Goal: Task Accomplishment & Management: Complete application form

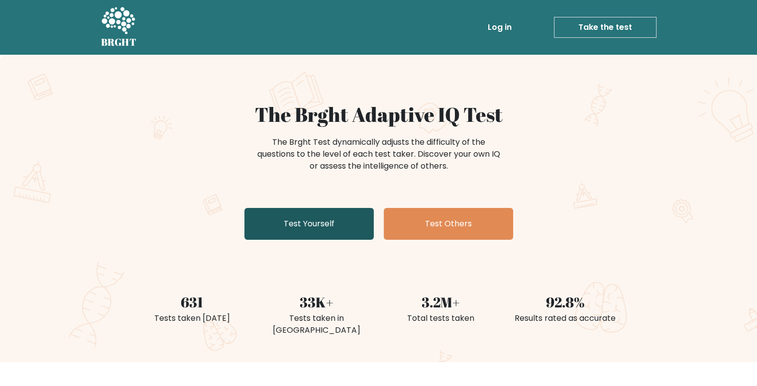
click at [306, 225] on link "Test Yourself" at bounding box center [308, 224] width 129 height 32
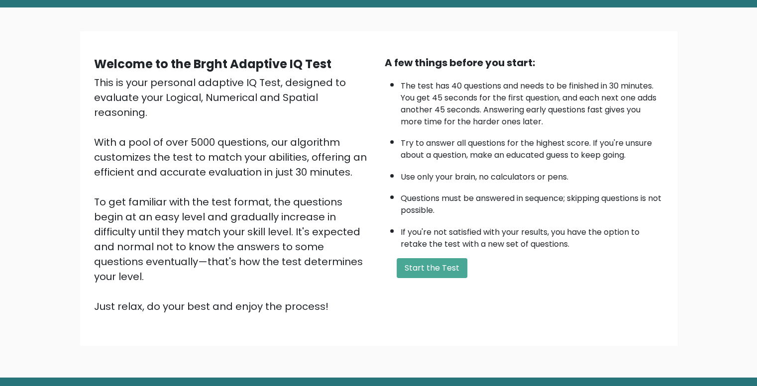
scroll to position [48, 0]
click at [417, 260] on button "Start the Test" at bounding box center [431, 268] width 71 height 20
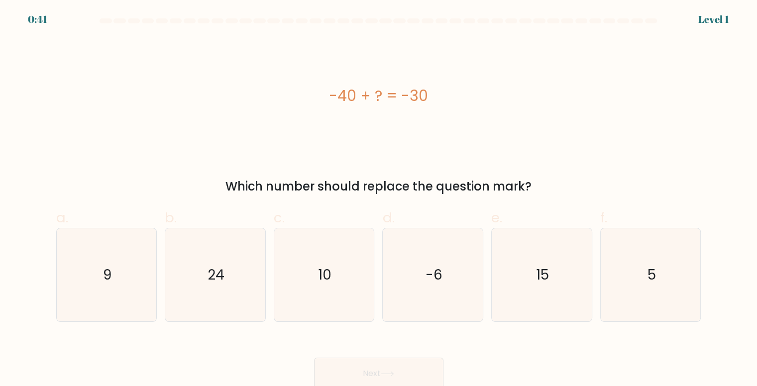
scroll to position [4, 0]
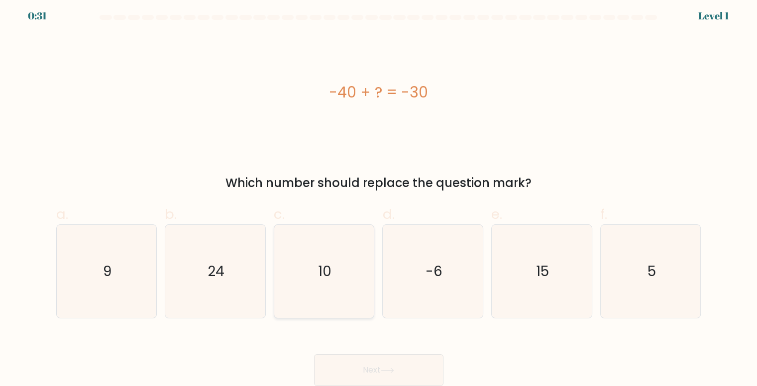
click at [330, 277] on text "10" at bounding box center [324, 271] width 13 height 19
click at [379, 196] on input "c. 10" at bounding box center [379, 193] width 0 height 6
radio input "true"
click at [394, 362] on button "Next" at bounding box center [378, 370] width 129 height 32
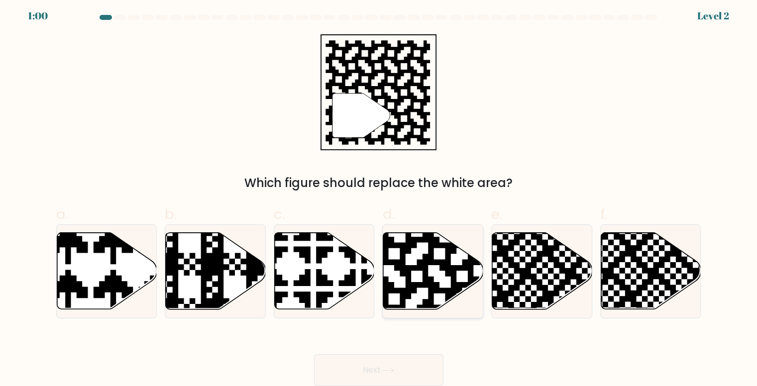
click at [416, 259] on icon at bounding box center [433, 271] width 100 height 77
click at [379, 196] on input "d." at bounding box center [379, 193] width 0 height 6
radio input "true"
click at [375, 375] on button "Next" at bounding box center [378, 370] width 129 height 32
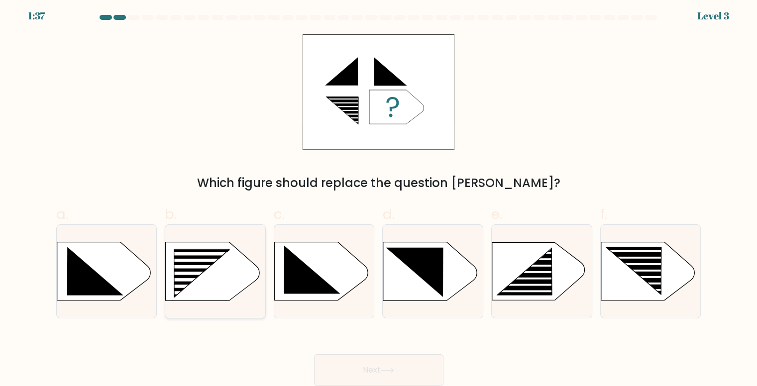
click at [222, 272] on rect at bounding box center [194, 273] width 80 height 3
click at [379, 196] on input "b." at bounding box center [379, 193] width 0 height 6
radio input "true"
click at [421, 375] on button "Next" at bounding box center [378, 370] width 129 height 32
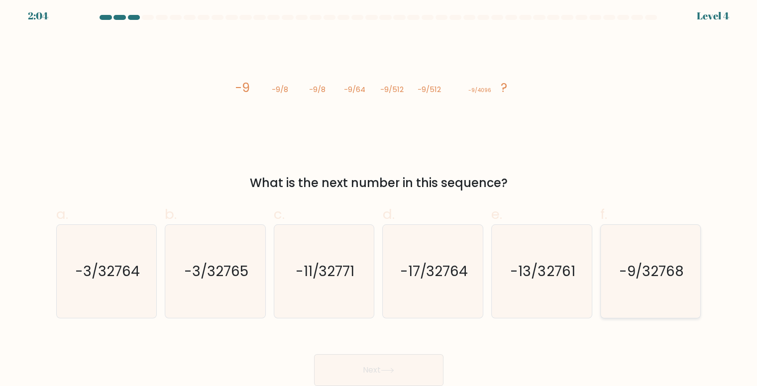
click at [638, 276] on text "-9/32768" at bounding box center [651, 271] width 65 height 19
click at [379, 196] on input "f. -9/32768" at bounding box center [379, 193] width 0 height 6
radio input "true"
click at [355, 374] on button "Next" at bounding box center [378, 370] width 129 height 32
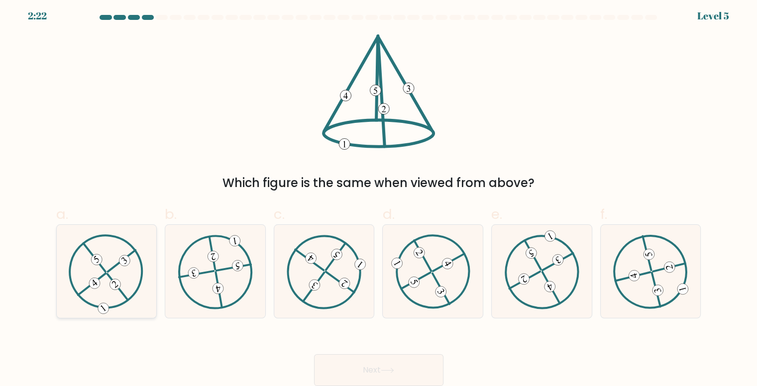
click at [105, 283] on icon at bounding box center [106, 271] width 75 height 74
click at [379, 196] on input "a." at bounding box center [379, 193] width 0 height 6
radio input "true"
click at [410, 369] on button "Next" at bounding box center [378, 370] width 129 height 32
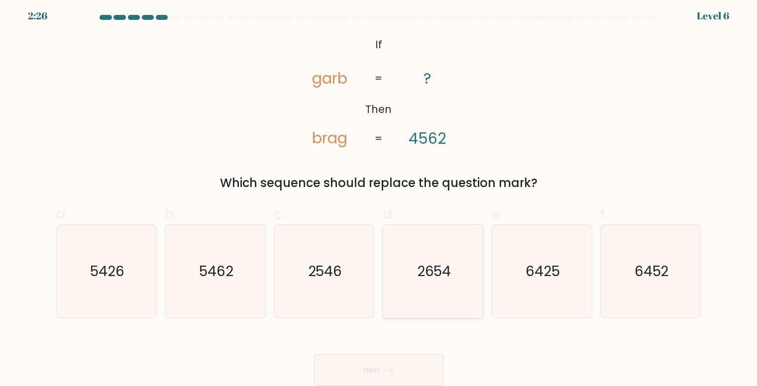
click at [430, 289] on icon "2654" at bounding box center [433, 271] width 93 height 93
click at [379, 196] on input "d. 2654" at bounding box center [379, 193] width 0 height 6
radio input "true"
click at [406, 371] on button "Next" at bounding box center [378, 370] width 129 height 32
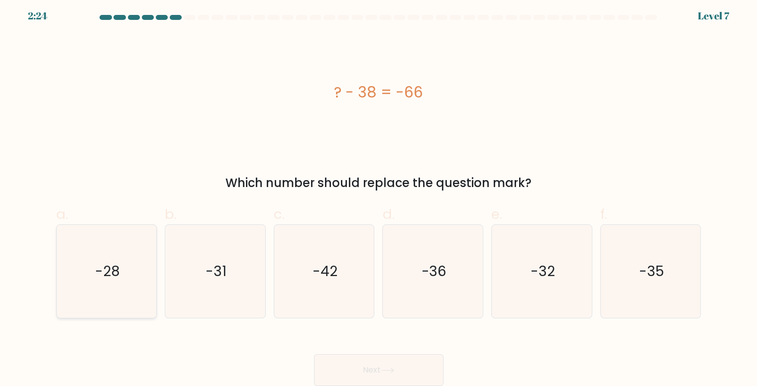
click at [109, 266] on text "-28" at bounding box center [107, 271] width 25 height 19
click at [379, 196] on input "a. -28" at bounding box center [379, 193] width 0 height 6
radio input "true"
click at [376, 365] on button "Next" at bounding box center [378, 370] width 129 height 32
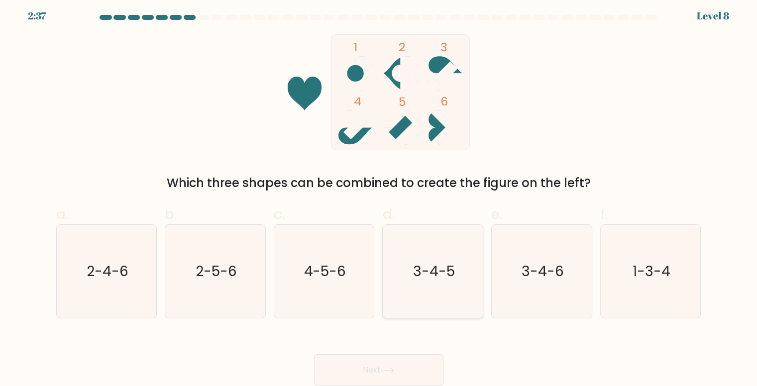
click at [452, 282] on icon "3-4-5" at bounding box center [433, 271] width 93 height 93
click at [379, 196] on input "d. 3-4-5" at bounding box center [379, 193] width 0 height 6
radio input "true"
click at [376, 372] on button "Next" at bounding box center [378, 370] width 129 height 32
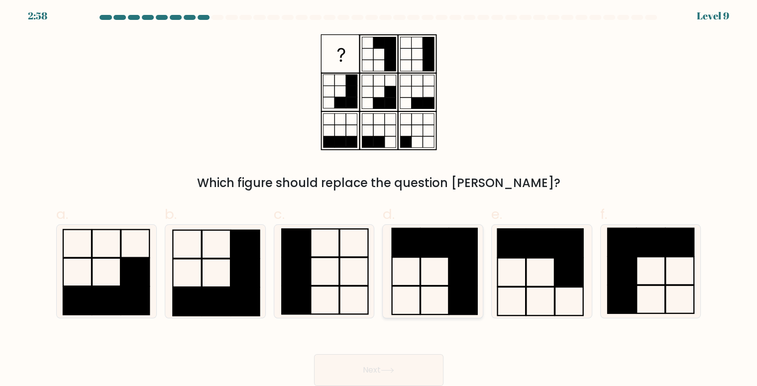
click at [450, 270] on rect at bounding box center [463, 271] width 28 height 28
click at [379, 196] on input "d." at bounding box center [379, 193] width 0 height 6
radio input "true"
click at [397, 377] on button "Next" at bounding box center [378, 370] width 129 height 32
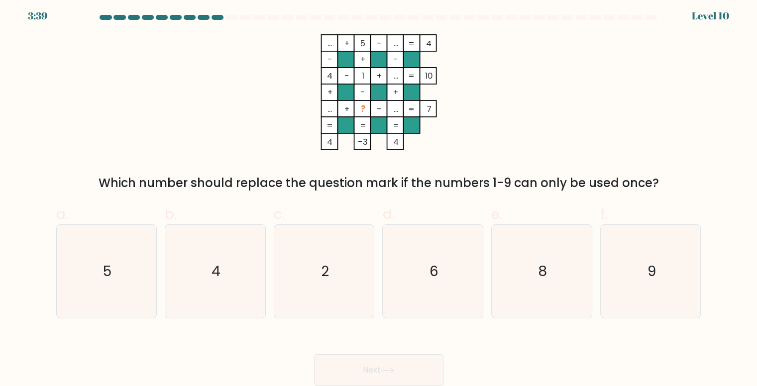
scroll to position [0, 0]
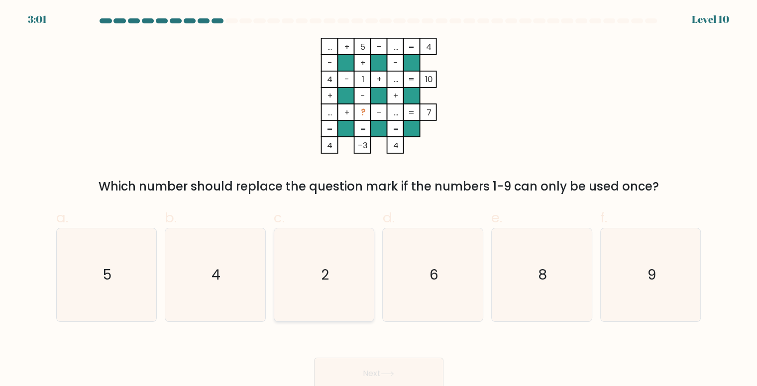
click at [339, 283] on icon "2" at bounding box center [324, 274] width 93 height 93
click at [379, 199] on input "c. 2" at bounding box center [379, 196] width 0 height 6
radio input "true"
click at [398, 364] on button "Next" at bounding box center [378, 374] width 129 height 32
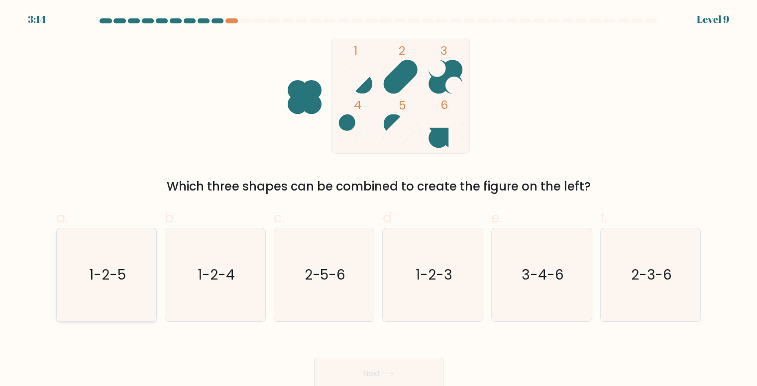
click at [103, 298] on icon "1-2-5" at bounding box center [106, 274] width 93 height 93
click at [379, 199] on input "a. 1-2-5" at bounding box center [379, 196] width 0 height 6
radio input "true"
click at [377, 364] on button "Next" at bounding box center [378, 374] width 129 height 32
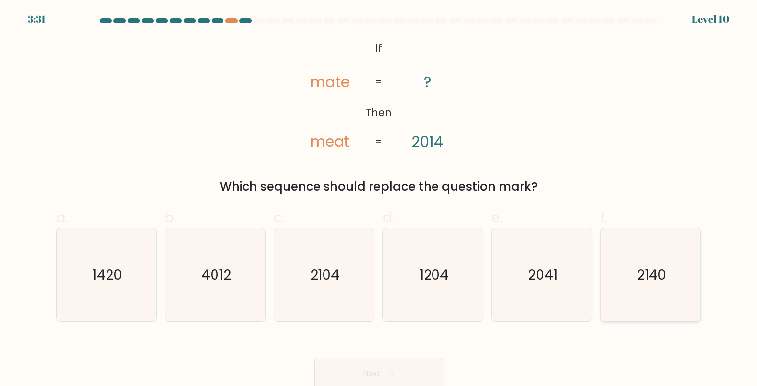
click at [646, 268] on text "2140" at bounding box center [651, 274] width 30 height 19
click at [379, 199] on input "f. 2140" at bounding box center [379, 196] width 0 height 6
radio input "true"
click at [406, 361] on button "Next" at bounding box center [378, 374] width 129 height 32
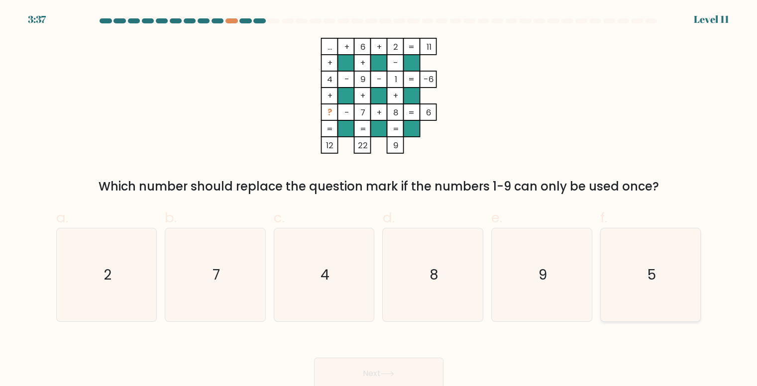
click at [648, 285] on icon "5" at bounding box center [650, 274] width 93 height 93
click at [379, 199] on input "f. 5" at bounding box center [379, 196] width 0 height 6
radio input "true"
click at [400, 373] on button "Next" at bounding box center [378, 374] width 129 height 32
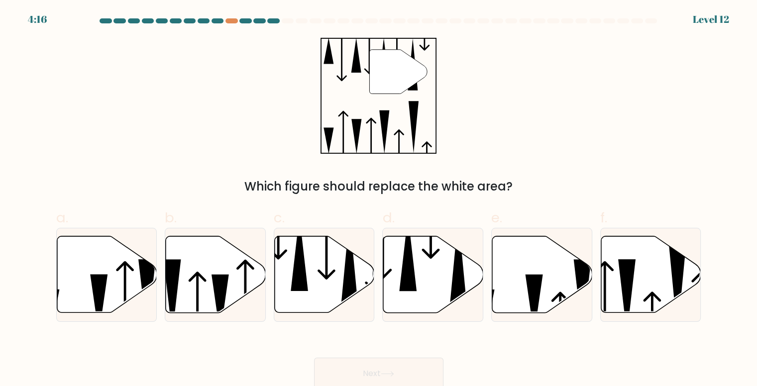
scroll to position [4, 0]
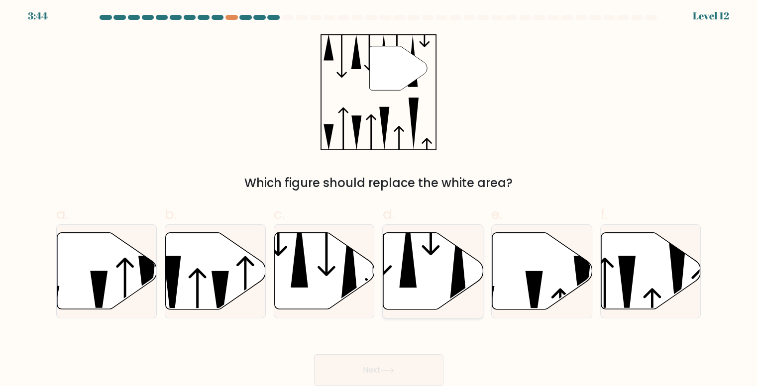
click at [436, 281] on icon at bounding box center [433, 271] width 100 height 77
click at [379, 196] on input "d." at bounding box center [379, 193] width 0 height 6
radio input "true"
click at [380, 375] on button "Next" at bounding box center [378, 370] width 129 height 32
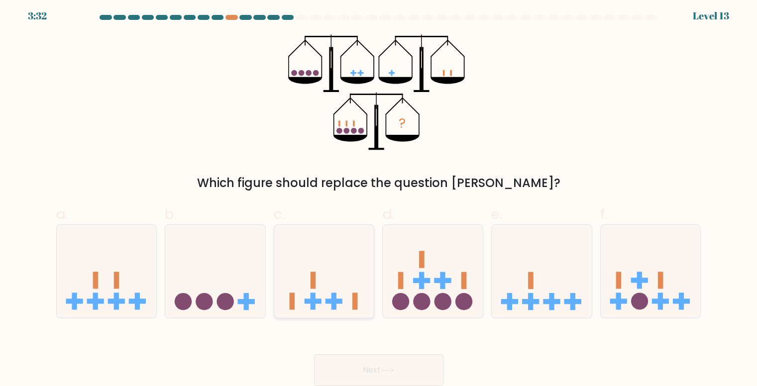
click at [322, 286] on icon at bounding box center [324, 271] width 100 height 83
click at [379, 196] on input "c." at bounding box center [379, 193] width 0 height 6
radio input "true"
click at [420, 366] on button "Next" at bounding box center [378, 370] width 129 height 32
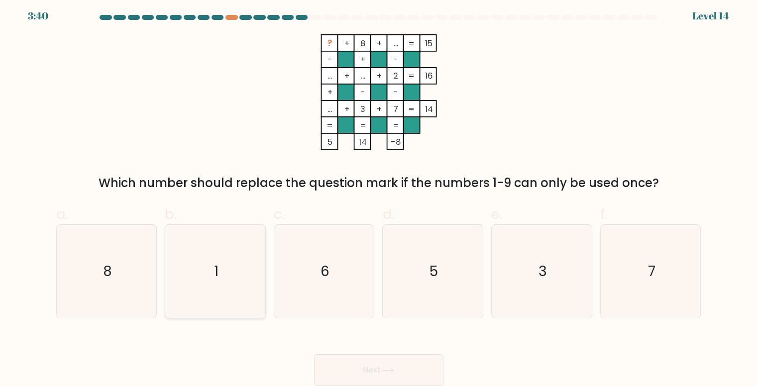
click at [211, 275] on icon "1" at bounding box center [215, 271] width 93 height 93
click at [379, 196] on input "b. 1" at bounding box center [379, 193] width 0 height 6
radio input "true"
click at [679, 267] on icon "7" at bounding box center [650, 271] width 93 height 93
click at [379, 196] on input "f. 7" at bounding box center [379, 193] width 0 height 6
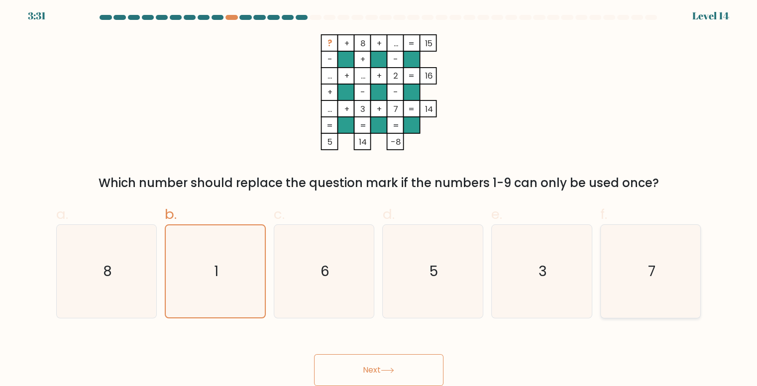
radio input "true"
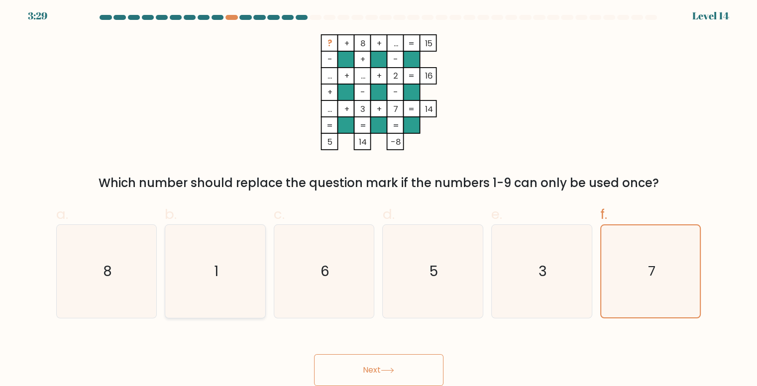
click at [210, 288] on icon "1" at bounding box center [215, 271] width 93 height 93
click at [379, 196] on input "b. 1" at bounding box center [379, 193] width 0 height 6
radio input "true"
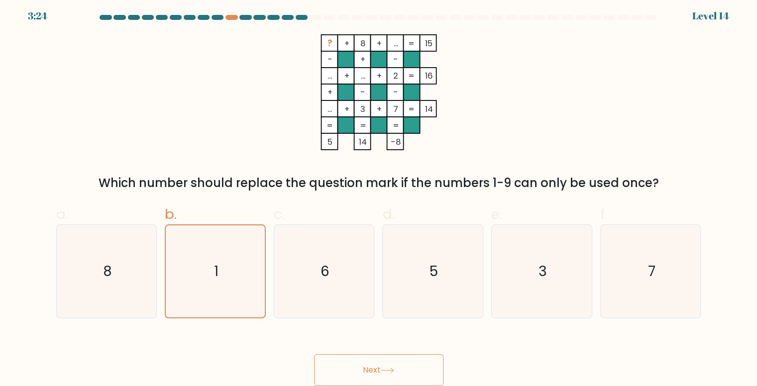
click at [376, 361] on button "Next" at bounding box center [378, 370] width 129 height 32
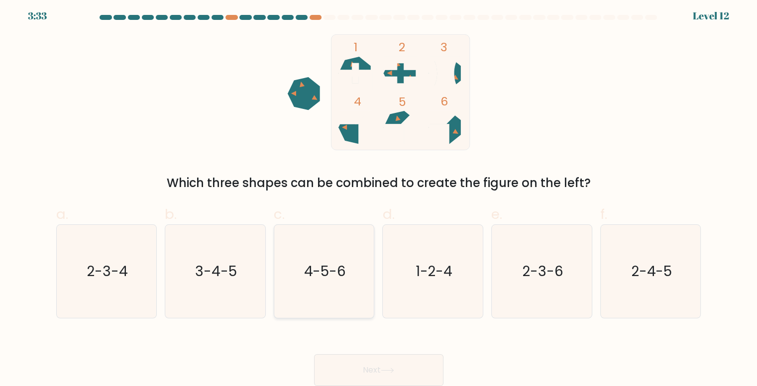
click at [312, 278] on text "4-5-6" at bounding box center [324, 271] width 42 height 19
click at [379, 196] on input "c. 4-5-6" at bounding box center [379, 193] width 0 height 6
radio input "true"
click at [408, 361] on button "Next" at bounding box center [378, 370] width 129 height 32
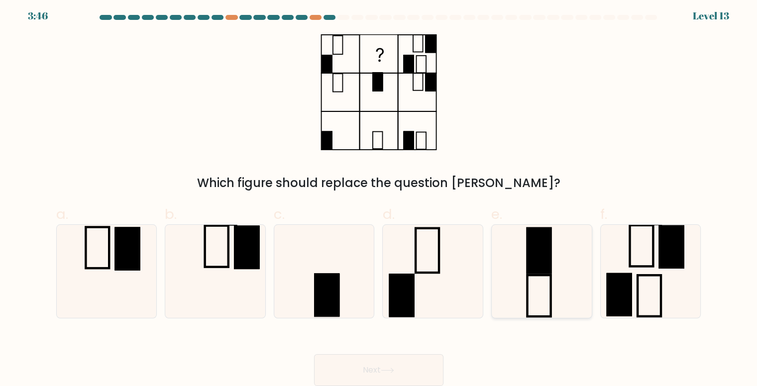
click at [561, 256] on icon at bounding box center [541, 271] width 93 height 93
click at [379, 196] on input "e." at bounding box center [379, 193] width 0 height 6
radio input "true"
click at [389, 369] on icon at bounding box center [387, 370] width 13 height 5
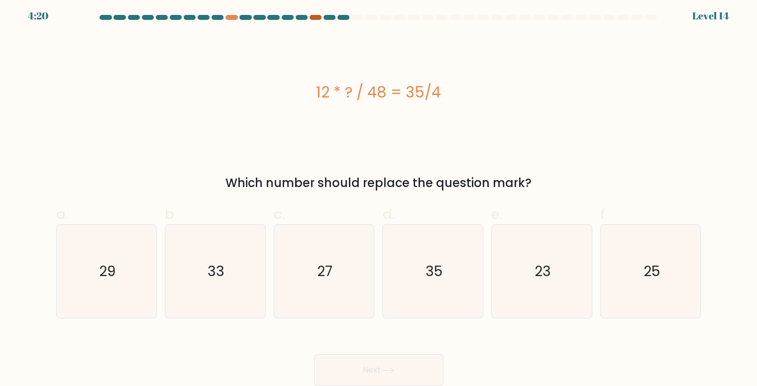
click at [317, 17] on div at bounding box center [315, 17] width 12 height 5
click at [316, 17] on div at bounding box center [315, 17] width 12 height 5
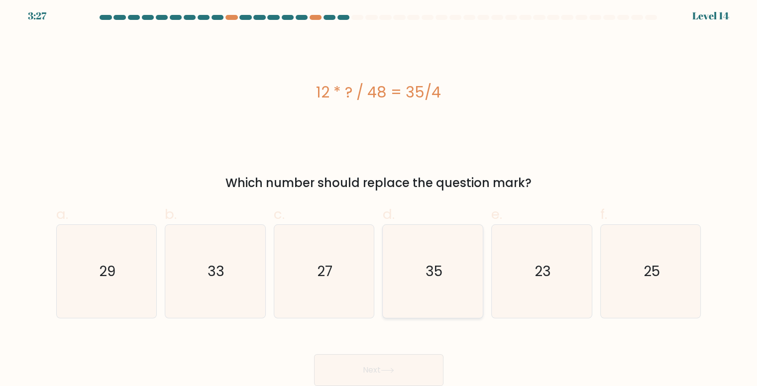
click at [450, 271] on icon "35" at bounding box center [433, 271] width 93 height 93
click at [379, 196] on input "d. 35" at bounding box center [379, 193] width 0 height 6
radio input "true"
click at [385, 361] on button "Next" at bounding box center [378, 370] width 129 height 32
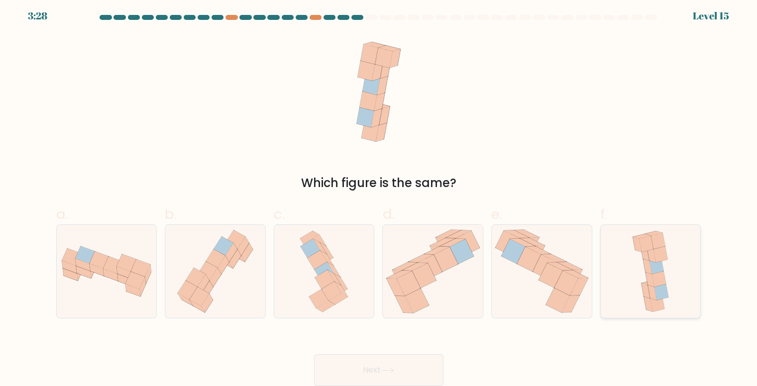
click at [624, 271] on div at bounding box center [650, 271] width 101 height 94
click at [379, 196] on input "f." at bounding box center [379, 193] width 0 height 6
radio input "true"
click at [393, 374] on button "Next" at bounding box center [378, 370] width 129 height 32
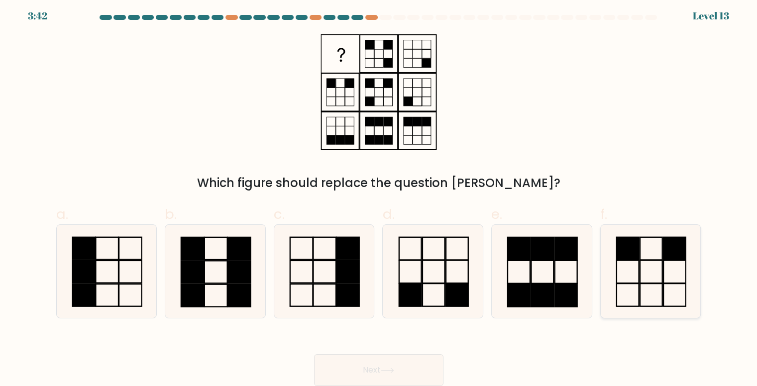
click at [649, 273] on icon at bounding box center [650, 271] width 93 height 93
click at [379, 196] on input "f." at bounding box center [379, 193] width 0 height 6
radio input "true"
click at [390, 372] on icon at bounding box center [387, 370] width 13 height 5
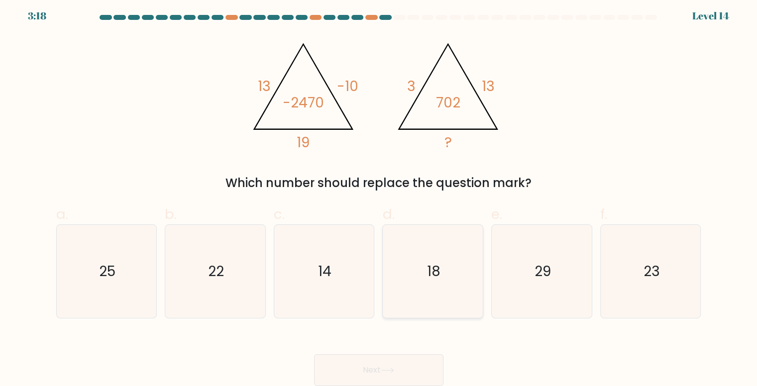
click at [446, 287] on icon "18" at bounding box center [433, 271] width 93 height 93
click at [379, 196] on input "d. 18" at bounding box center [379, 193] width 0 height 6
radio input "true"
click at [378, 366] on button "Next" at bounding box center [378, 370] width 129 height 32
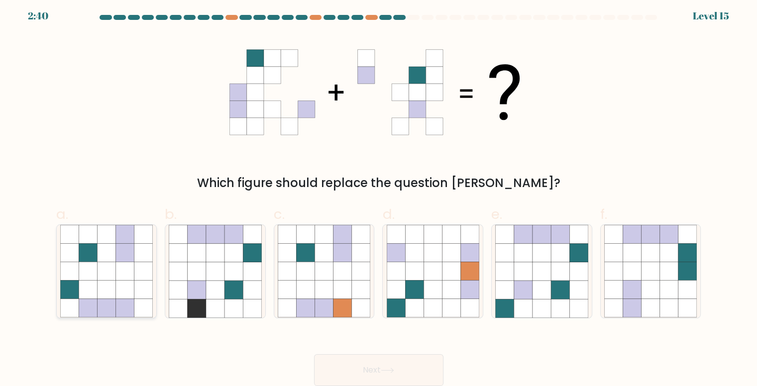
click at [119, 269] on icon at bounding box center [124, 271] width 18 height 18
click at [379, 196] on input "a." at bounding box center [379, 193] width 0 height 6
radio input "true"
click at [394, 370] on icon at bounding box center [387, 370] width 13 height 5
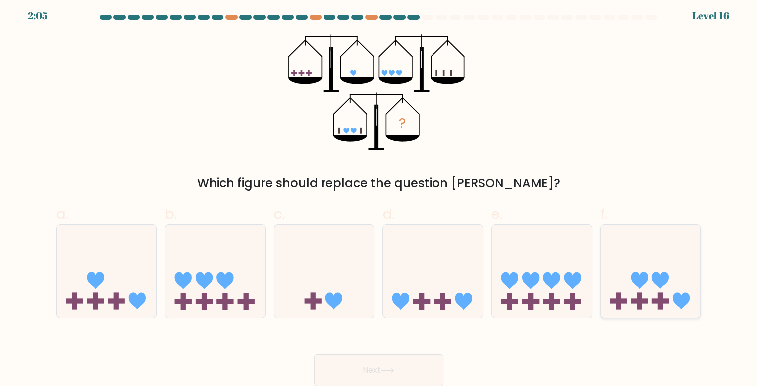
click at [623, 295] on icon at bounding box center [650, 271] width 100 height 83
click at [379, 196] on input "f." at bounding box center [379, 193] width 0 height 6
radio input "true"
click at [394, 370] on icon at bounding box center [387, 370] width 13 height 5
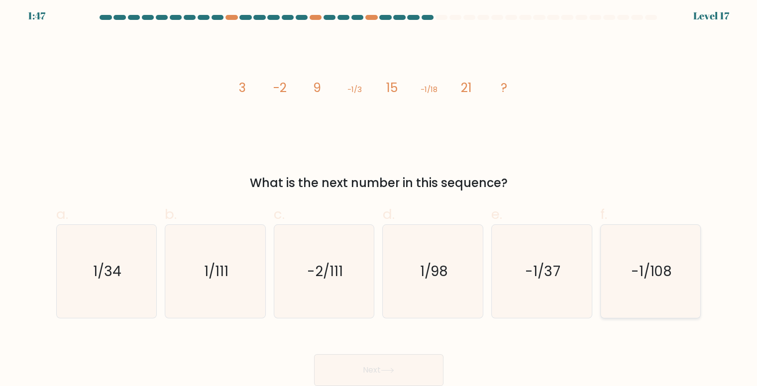
click at [649, 297] on icon "-1/108" at bounding box center [650, 271] width 93 height 93
click at [379, 196] on input "f. -1/108" at bounding box center [379, 193] width 0 height 6
radio input "true"
click at [358, 378] on button "Next" at bounding box center [378, 370] width 129 height 32
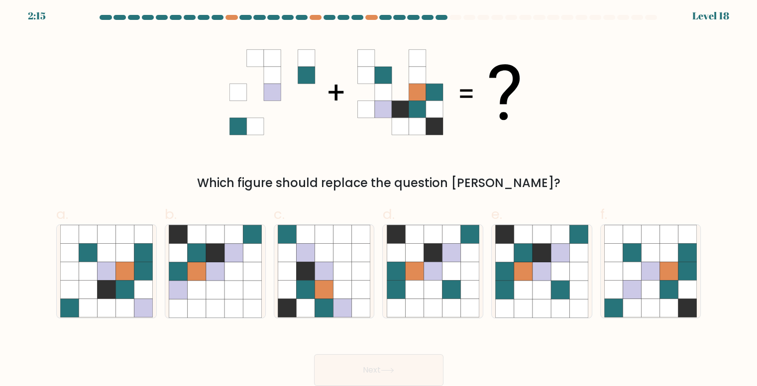
drag, startPoint x: 250, startPoint y: 128, endPoint x: 376, endPoint y: 126, distance: 125.9
click at [376, 126] on 1 at bounding box center [374, 92] width 290 height 85
drag, startPoint x: 376, startPoint y: 126, endPoint x: 233, endPoint y: 93, distance: 147.1
click at [233, 93] on 1 at bounding box center [374, 92] width 290 height 85
drag, startPoint x: 233, startPoint y: 93, endPoint x: 362, endPoint y: 74, distance: 130.8
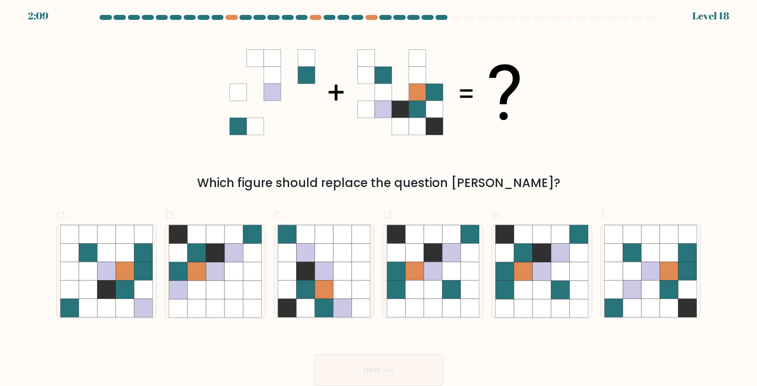
click at [362, 74] on 1 at bounding box center [374, 92] width 290 height 85
click at [362, 74] on icon at bounding box center [365, 75] width 17 height 17
click at [466, 256] on icon at bounding box center [470, 253] width 18 height 18
click at [379, 196] on input "d." at bounding box center [379, 193] width 0 height 6
radio input "true"
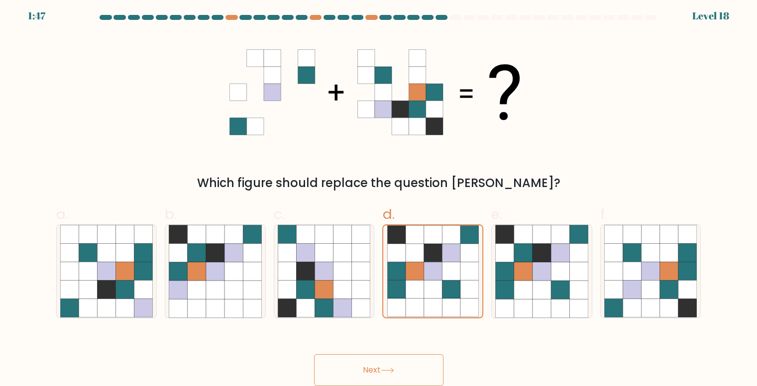
click at [394, 369] on icon at bounding box center [387, 370] width 13 height 5
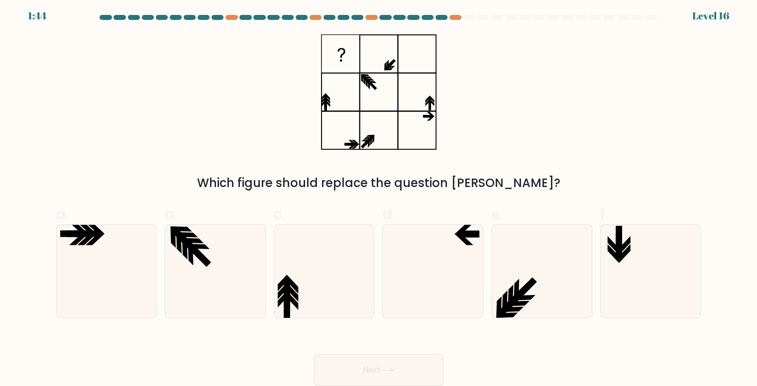
click at [308, 44] on div "Which figure should replace the question mark?" at bounding box center [378, 113] width 657 height 158
click at [454, 16] on div at bounding box center [455, 17] width 12 height 5
click at [118, 248] on icon at bounding box center [106, 271] width 93 height 93
click at [379, 196] on input "a." at bounding box center [379, 193] width 0 height 6
radio input "true"
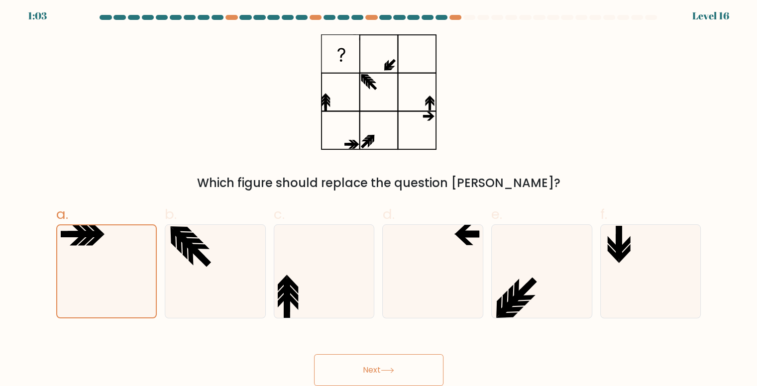
click at [394, 368] on icon at bounding box center [387, 370] width 13 height 5
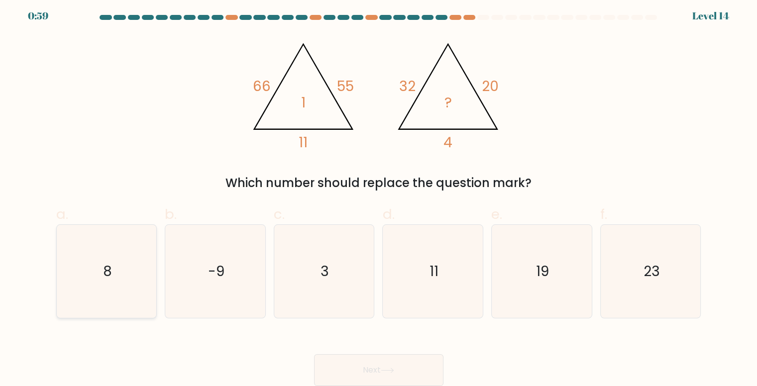
click at [107, 266] on text "8" at bounding box center [107, 271] width 9 height 19
click at [379, 196] on input "a. 8" at bounding box center [379, 193] width 0 height 6
radio input "true"
click at [384, 365] on button "Next" at bounding box center [378, 370] width 129 height 32
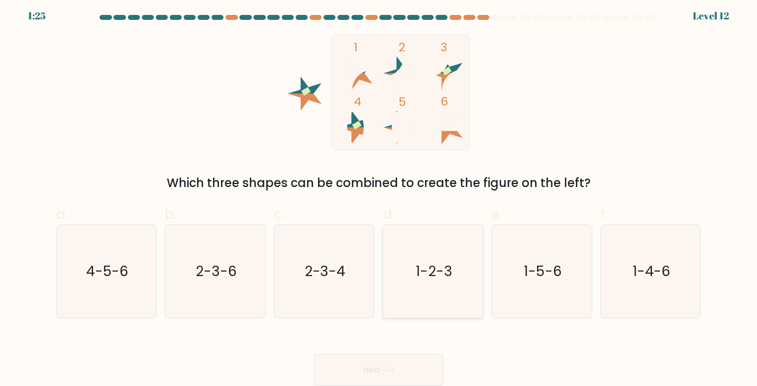
click at [437, 275] on text "1-2-3" at bounding box center [433, 271] width 37 height 19
click at [379, 196] on input "d. 1-2-3" at bounding box center [379, 193] width 0 height 6
radio input "true"
click at [414, 362] on button "Next" at bounding box center [378, 370] width 129 height 32
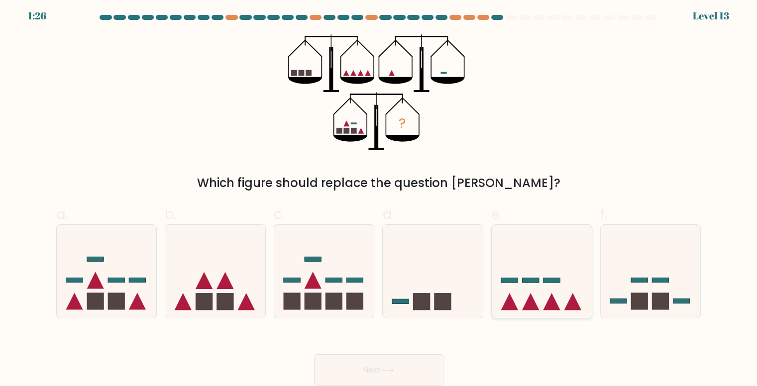
click at [551, 288] on icon at bounding box center [542, 271] width 100 height 83
click at [379, 196] on input "e." at bounding box center [379, 193] width 0 height 6
radio input "true"
click at [377, 366] on button "Next" at bounding box center [378, 370] width 129 height 32
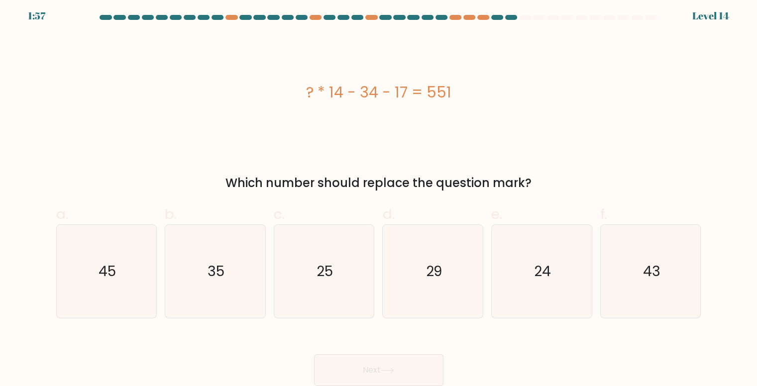
drag, startPoint x: 405, startPoint y: 94, endPoint x: 330, endPoint y: 94, distance: 75.1
click at [330, 94] on div "? * 14 - 34 - 17 = 551" at bounding box center [378, 92] width 645 height 22
drag, startPoint x: 330, startPoint y: 94, endPoint x: 405, endPoint y: 100, distance: 75.9
click at [405, 100] on div "? * 14 - 34 - 17 = 551" at bounding box center [378, 92] width 645 height 22
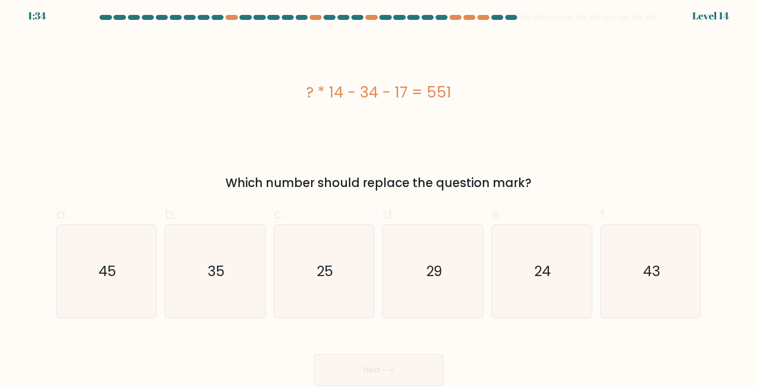
click at [456, 110] on div "? * 14 - 34 - 17 = 551" at bounding box center [378, 92] width 645 height 116
drag, startPoint x: 362, startPoint y: 92, endPoint x: 406, endPoint y: 92, distance: 44.3
click at [406, 92] on div "? * 14 - 34 - 17 = 551" at bounding box center [378, 92] width 645 height 22
click at [326, 109] on div "? * 14 - 34 - 17 = 551" at bounding box center [378, 92] width 645 height 116
click at [423, 280] on icon "29" at bounding box center [433, 271] width 93 height 93
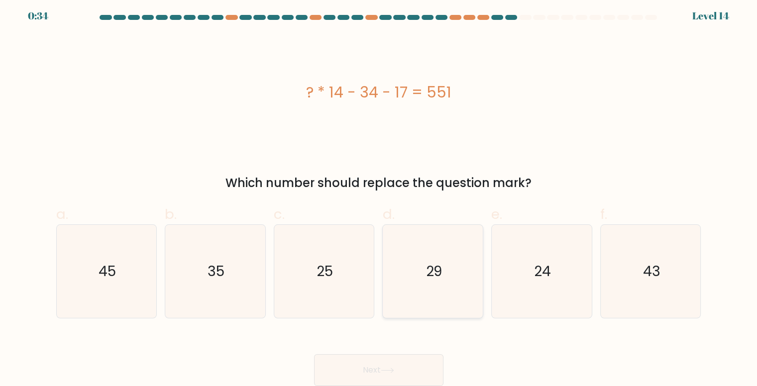
click at [379, 196] on input "d. 29" at bounding box center [379, 193] width 0 height 6
radio input "true"
click at [362, 368] on button "Next" at bounding box center [378, 370] width 129 height 32
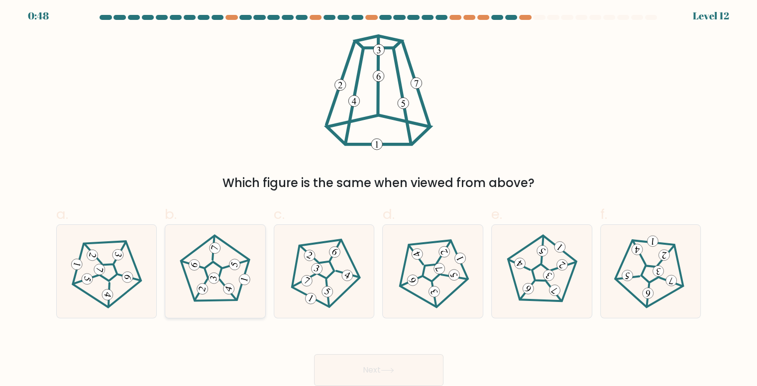
click at [237, 287] on icon at bounding box center [215, 271] width 74 height 74
click at [379, 196] on input "b." at bounding box center [379, 193] width 0 height 6
radio input "true"
click at [406, 365] on button "Next" at bounding box center [378, 370] width 129 height 32
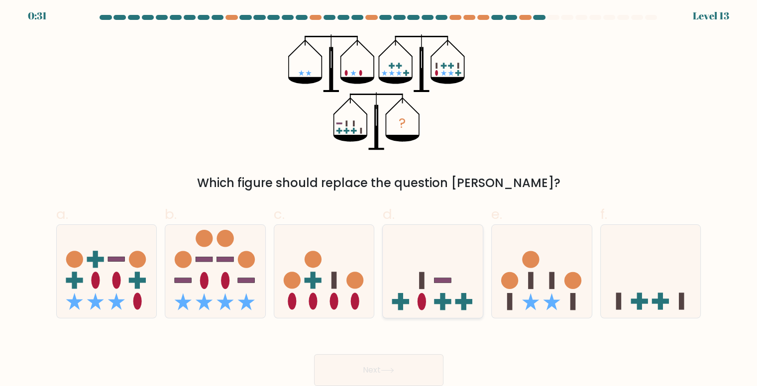
click at [435, 291] on icon at bounding box center [433, 271] width 100 height 83
click at [379, 196] on input "d." at bounding box center [379, 193] width 0 height 6
radio input "true"
click at [387, 364] on button "Next" at bounding box center [378, 370] width 129 height 32
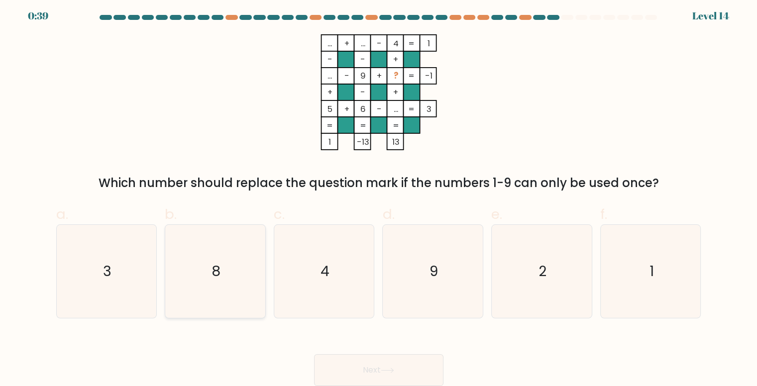
click at [222, 269] on icon "8" at bounding box center [215, 271] width 93 height 93
click at [379, 196] on input "b. 8" at bounding box center [379, 193] width 0 height 6
radio input "true"
drag, startPoint x: 398, startPoint y: 110, endPoint x: 387, endPoint y: 108, distance: 12.1
click at [387, 108] on icon "... + ... - 4 1 - - + ... - 9 + ? -1 + - + 5 + 6 - ... = 3 = = = = 1 -13 13 =" at bounding box center [378, 92] width 298 height 116
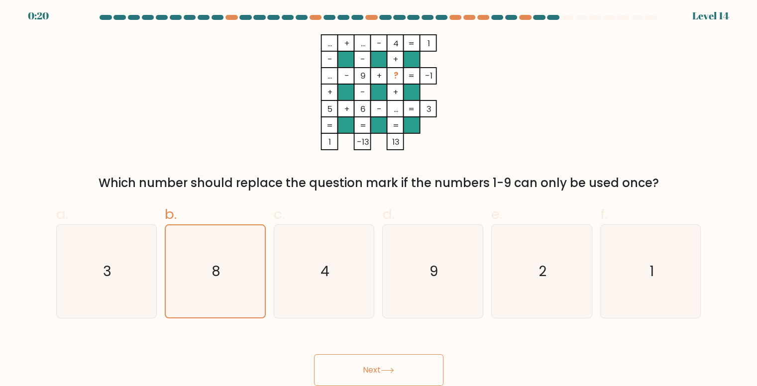
click at [387, 108] on rect at bounding box center [395, 108] width 16 height 16
drag, startPoint x: 390, startPoint y: 109, endPoint x: 399, endPoint y: 110, distance: 9.5
click at [399, 110] on rect at bounding box center [395, 108] width 16 height 16
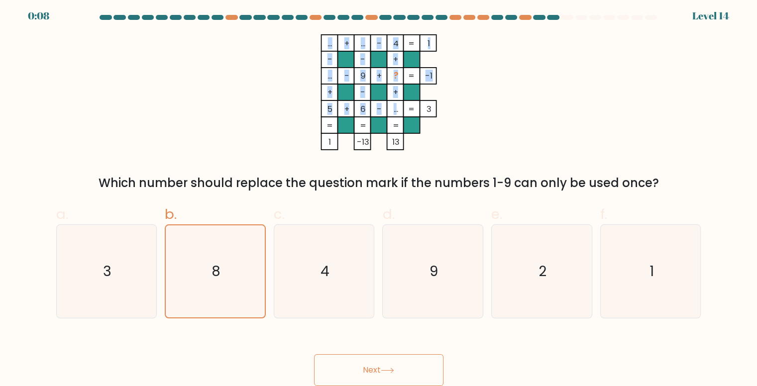
click at [396, 110] on icon "... + ... - 4 1 - - + ... - 9 + ? -1 + - + 5 + 6 - ... = 3 = = = = 1 -13 13 =" at bounding box center [378, 92] width 298 height 116
click at [396, 110] on tspan "..." at bounding box center [395, 109] width 4 height 12
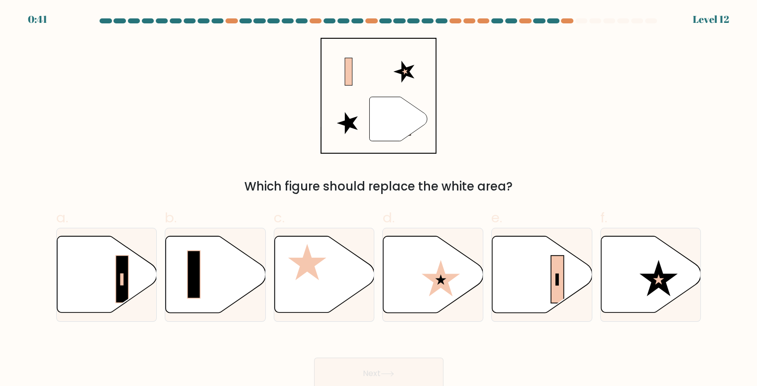
scroll to position [4, 0]
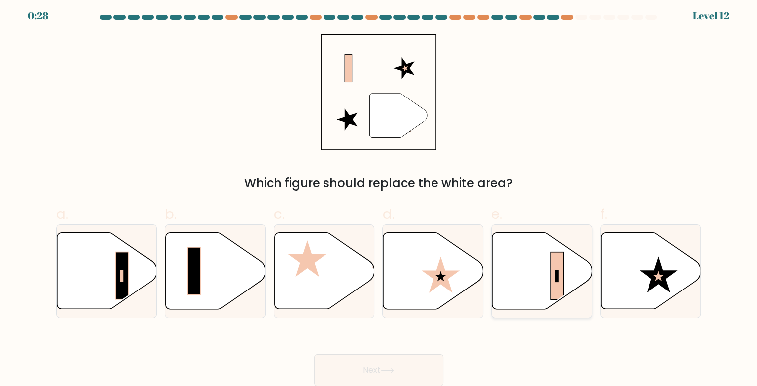
click at [535, 278] on icon at bounding box center [542, 271] width 100 height 77
click at [379, 196] on input "e." at bounding box center [379, 193] width 0 height 6
radio input "true"
click at [384, 366] on button "Next" at bounding box center [378, 370] width 129 height 32
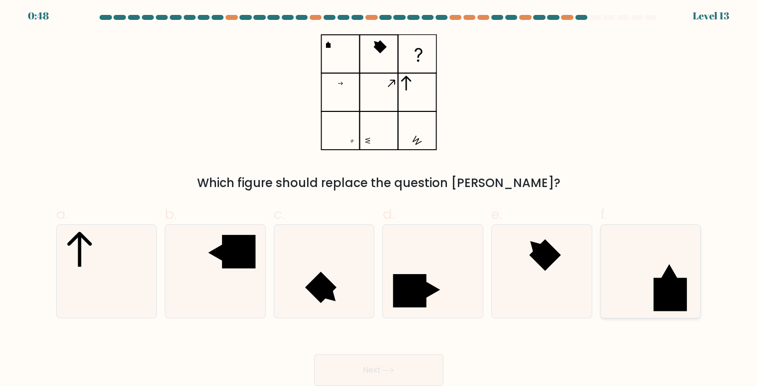
click at [681, 279] on rect at bounding box center [669, 294] width 33 height 33
click at [379, 196] on input "f." at bounding box center [379, 193] width 0 height 6
radio input "true"
click at [376, 366] on button "Next" at bounding box center [378, 370] width 129 height 32
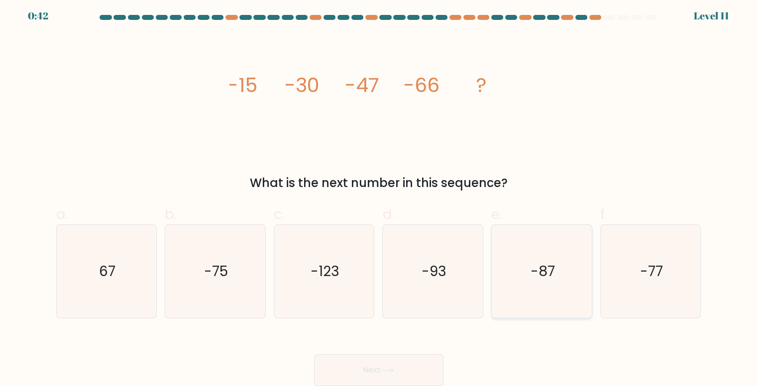
click at [516, 275] on icon "-87" at bounding box center [541, 271] width 93 height 93
click at [379, 196] on input "e. -87" at bounding box center [379, 193] width 0 height 6
radio input "true"
click at [413, 366] on button "Next" at bounding box center [378, 370] width 129 height 32
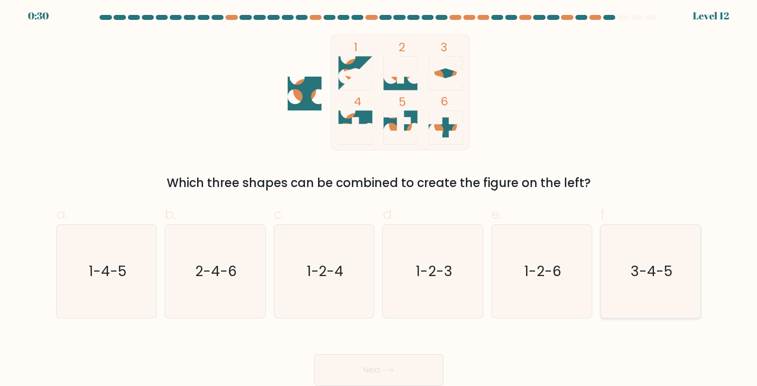
click at [657, 280] on text "3-4-5" at bounding box center [651, 271] width 42 height 19
click at [379, 196] on input "f. 3-4-5" at bounding box center [379, 193] width 0 height 6
radio input "true"
click at [385, 371] on icon at bounding box center [387, 370] width 13 height 5
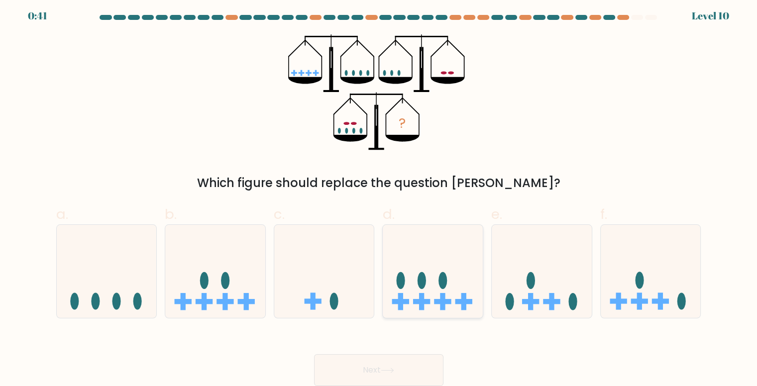
click at [428, 309] on icon at bounding box center [433, 271] width 100 height 83
click at [379, 196] on input "d." at bounding box center [379, 193] width 0 height 6
radio input "true"
click at [383, 364] on button "Next" at bounding box center [378, 370] width 129 height 32
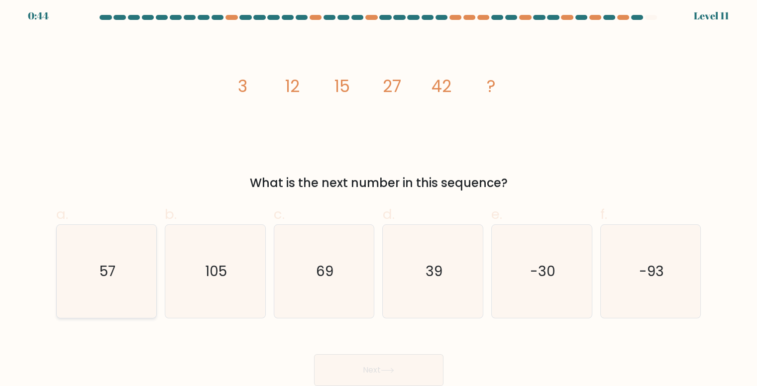
click at [98, 296] on icon "57" at bounding box center [106, 271] width 93 height 93
click at [379, 196] on input "a. 57" at bounding box center [379, 193] width 0 height 6
radio input "true"
click at [380, 379] on button "Next" at bounding box center [378, 370] width 129 height 32
click at [393, 368] on icon at bounding box center [387, 370] width 13 height 5
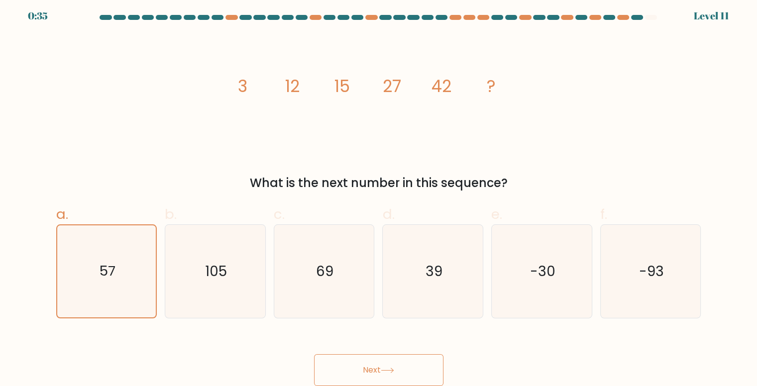
click at [393, 368] on icon at bounding box center [387, 370] width 13 height 5
click at [192, 274] on icon "105" at bounding box center [215, 271] width 93 height 93
click at [379, 196] on input "b. 105" at bounding box center [379, 193] width 0 height 6
radio input "true"
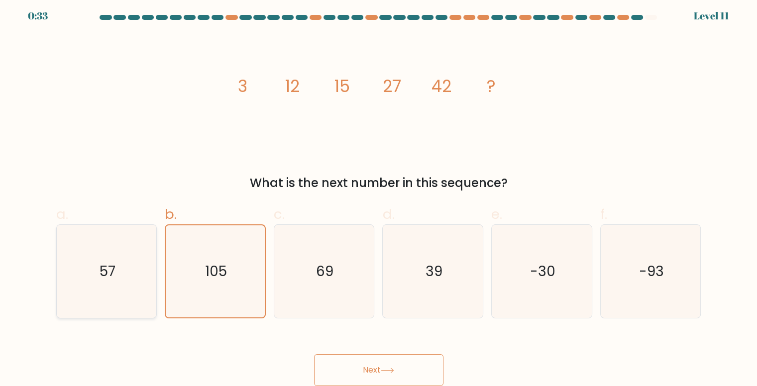
click at [122, 274] on icon "57" at bounding box center [106, 271] width 93 height 93
click at [379, 196] on input "a. 57" at bounding box center [379, 193] width 0 height 6
radio input "true"
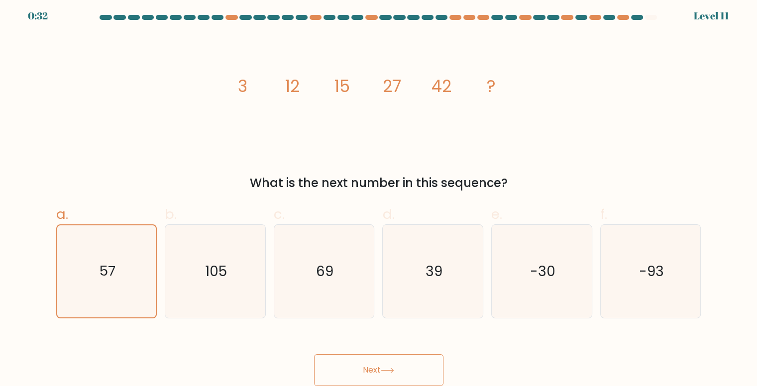
click at [391, 367] on button "Next" at bounding box center [378, 370] width 129 height 32
click at [314, 354] on button "Next" at bounding box center [378, 370] width 129 height 32
click at [391, 367] on button "Next" at bounding box center [378, 370] width 129 height 32
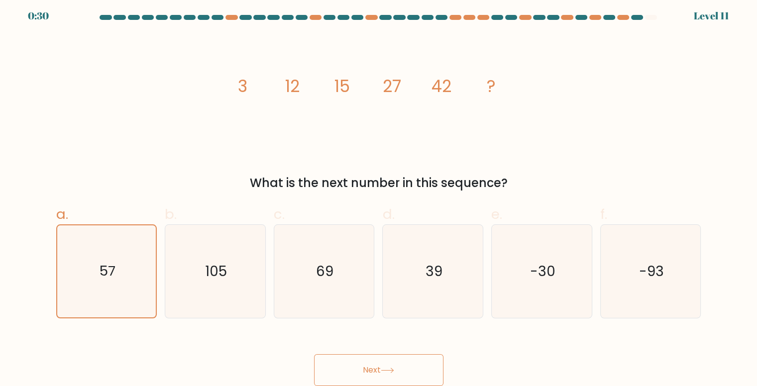
click at [391, 367] on button "Next" at bounding box center [378, 370] width 129 height 32
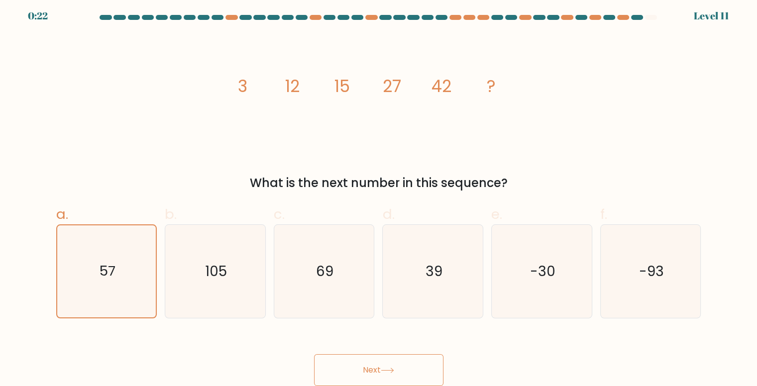
click at [380, 364] on button "Next" at bounding box center [378, 370] width 129 height 32
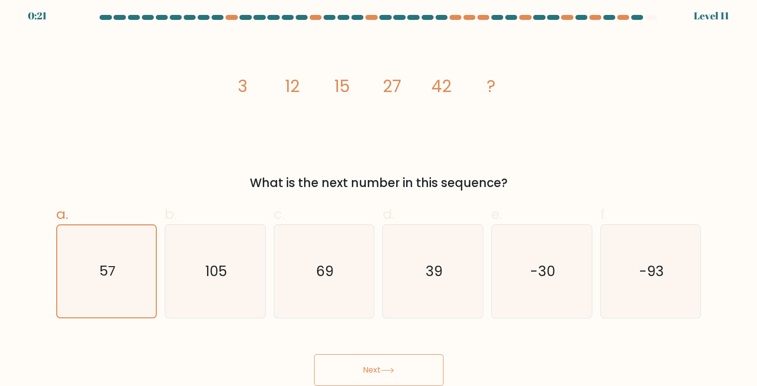
click at [380, 364] on button "Next" at bounding box center [378, 370] width 129 height 32
click at [212, 302] on icon "105" at bounding box center [215, 271] width 93 height 93
click at [379, 196] on input "b. 105" at bounding box center [379, 193] width 0 height 6
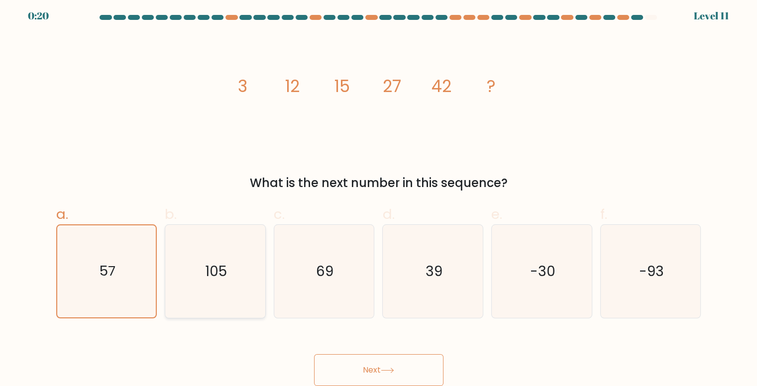
radio input "true"
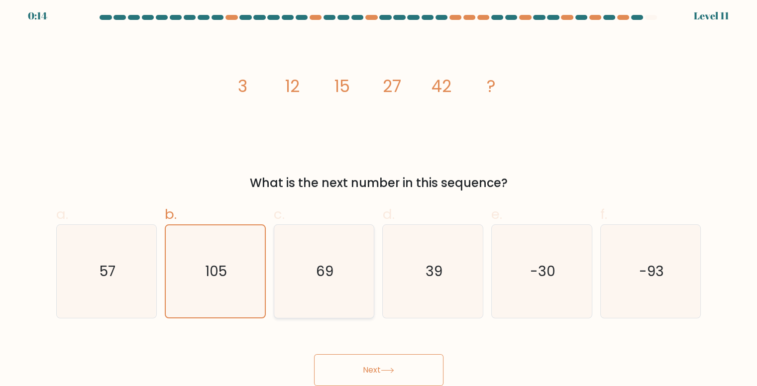
click at [336, 301] on icon "69" at bounding box center [324, 271] width 93 height 93
click at [379, 196] on input "c. 69" at bounding box center [379, 193] width 0 height 6
radio input "true"
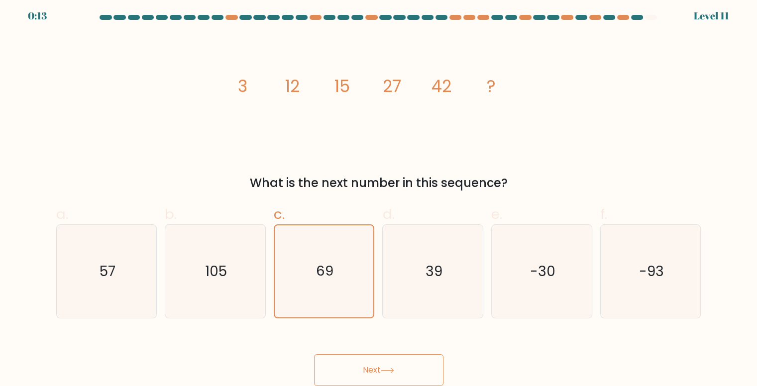
click at [380, 358] on button "Next" at bounding box center [378, 370] width 129 height 32
click at [395, 367] on button "Next" at bounding box center [378, 370] width 129 height 32
click at [412, 309] on icon "39" at bounding box center [433, 271] width 93 height 93
click at [379, 196] on input "d. 39" at bounding box center [379, 193] width 0 height 6
radio input "true"
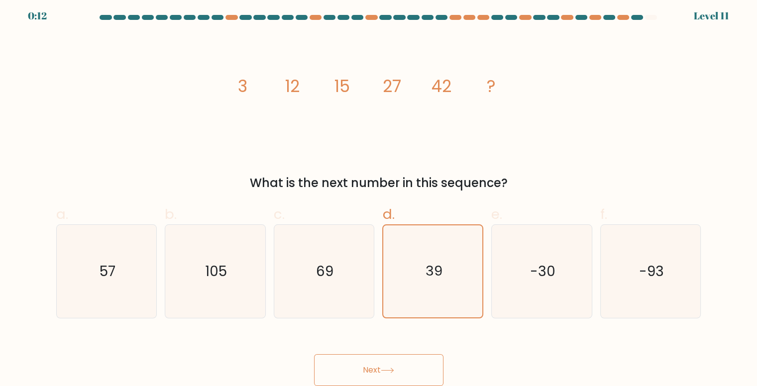
click at [400, 354] on button "Next" at bounding box center [378, 370] width 129 height 32
click at [326, 283] on icon "69" at bounding box center [324, 271] width 93 height 93
click at [379, 196] on input "c. 69" at bounding box center [379, 193] width 0 height 6
radio input "true"
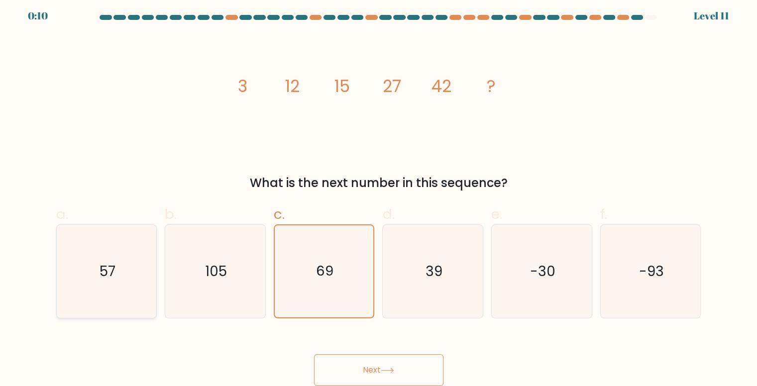
click at [122, 272] on icon "57" at bounding box center [106, 271] width 93 height 93
click at [379, 196] on input "a. 57" at bounding box center [379, 193] width 0 height 6
radio input "true"
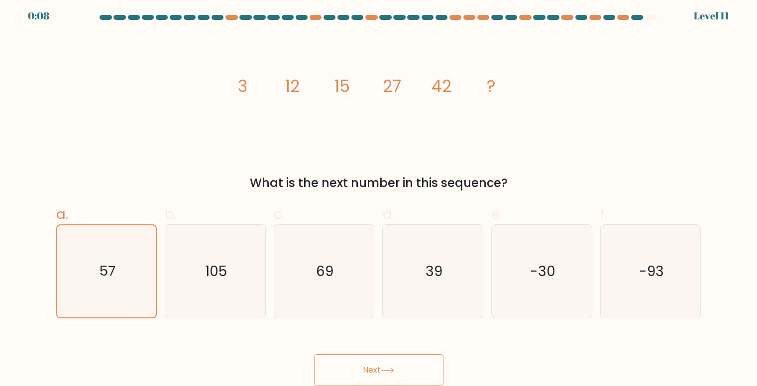
click at [392, 359] on button "Next" at bounding box center [378, 370] width 129 height 32
click at [366, 371] on button "Next" at bounding box center [378, 370] width 129 height 32
click at [379, 385] on button "Next" at bounding box center [378, 370] width 129 height 32
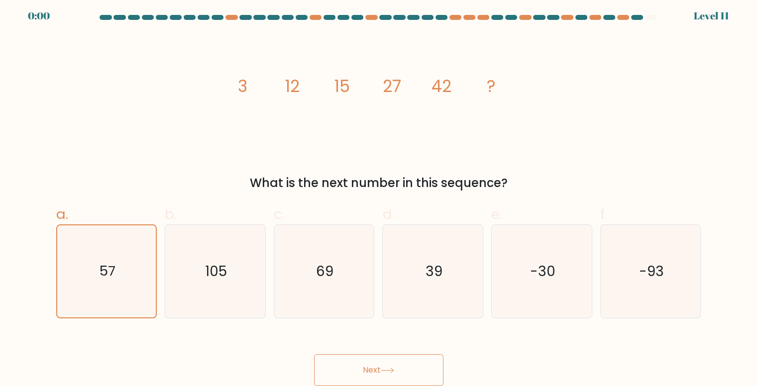
click at [379, 385] on button "Next" at bounding box center [378, 370] width 129 height 32
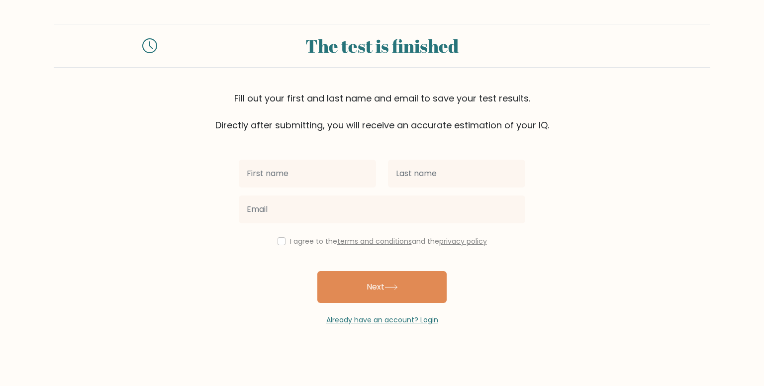
click at [302, 178] on input "text" at bounding box center [307, 174] width 137 height 28
type input "[PERSON_NAME]"
click at [408, 189] on div at bounding box center [456, 174] width 149 height 36
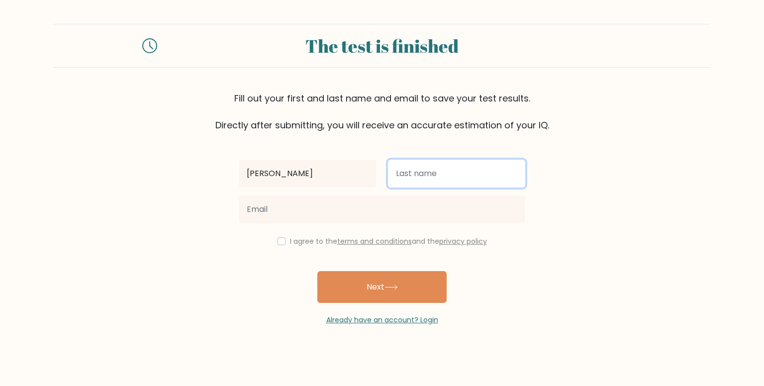
click at [415, 180] on input "text" at bounding box center [456, 174] width 137 height 28
type input "[PERSON_NAME]"
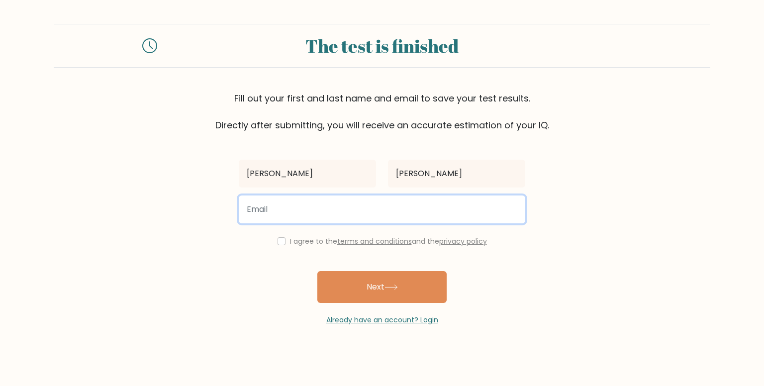
click at [348, 211] on input "email" at bounding box center [382, 210] width 287 height 28
type input "[EMAIL_ADDRESS][DOMAIN_NAME]"
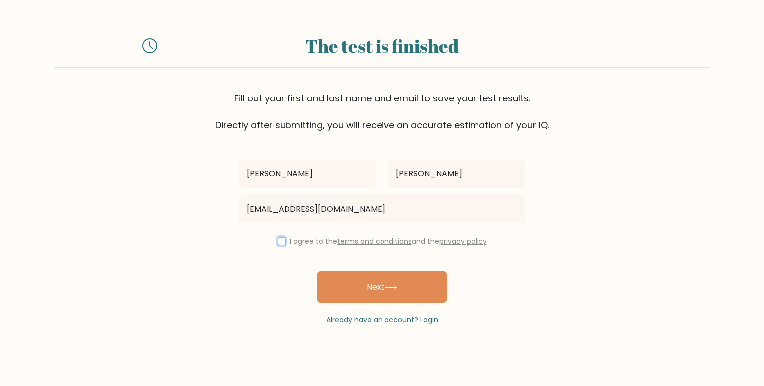
click at [279, 243] on input "checkbox" at bounding box center [282, 241] width 8 height 8
checkbox input "true"
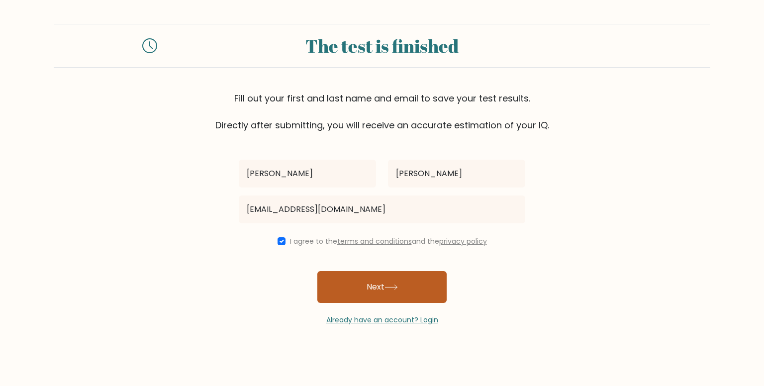
click at [370, 288] on button "Next" at bounding box center [381, 287] width 129 height 32
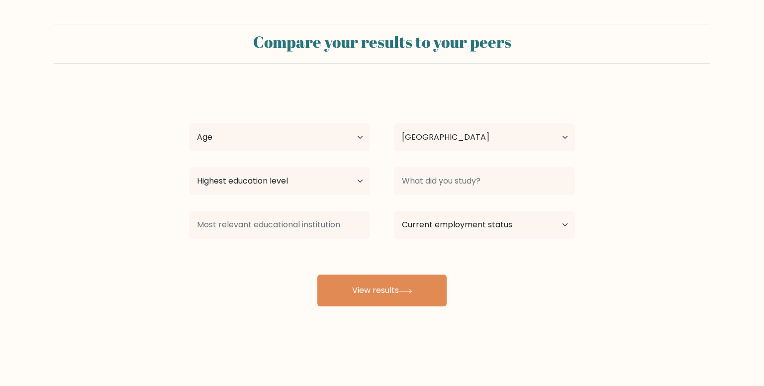
select select "BD"
click at [312, 144] on select "Age Under [DEMOGRAPHIC_DATA] [DEMOGRAPHIC_DATA] [DEMOGRAPHIC_DATA] [DEMOGRAPHIC…" at bounding box center [279, 137] width 181 height 28
select select "18_24"
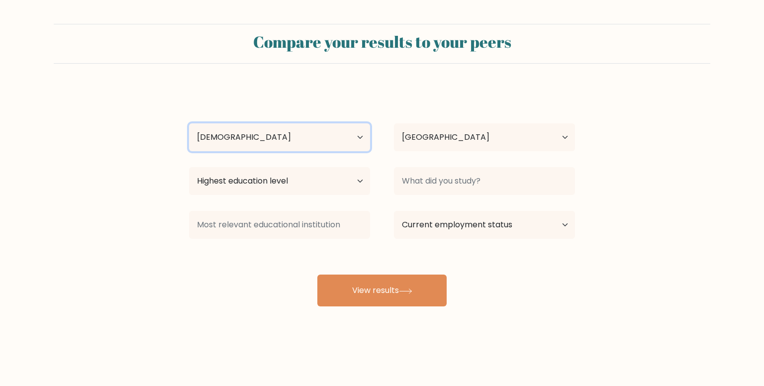
click at [189, 123] on select "Age Under [DEMOGRAPHIC_DATA] [DEMOGRAPHIC_DATA] [DEMOGRAPHIC_DATA] [DEMOGRAPHIC…" at bounding box center [279, 137] width 181 height 28
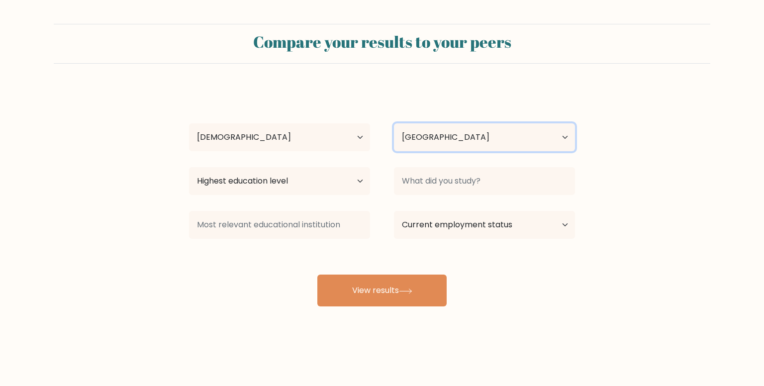
click at [454, 134] on select "Country [GEOGRAPHIC_DATA] [GEOGRAPHIC_DATA] [GEOGRAPHIC_DATA] [US_STATE] [GEOGR…" at bounding box center [484, 137] width 181 height 28
click at [306, 177] on select "Highest education level No schooling Primary Lower Secondary Upper Secondary Oc…" at bounding box center [279, 181] width 181 height 28
select select "upper_secondary"
click at [189, 167] on select "Highest education level No schooling Primary Lower Secondary Upper Secondary Oc…" at bounding box center [279, 181] width 181 height 28
click at [326, 176] on select "Highest education level No schooling Primary Lower Secondary Upper Secondary Oc…" at bounding box center [279, 181] width 181 height 28
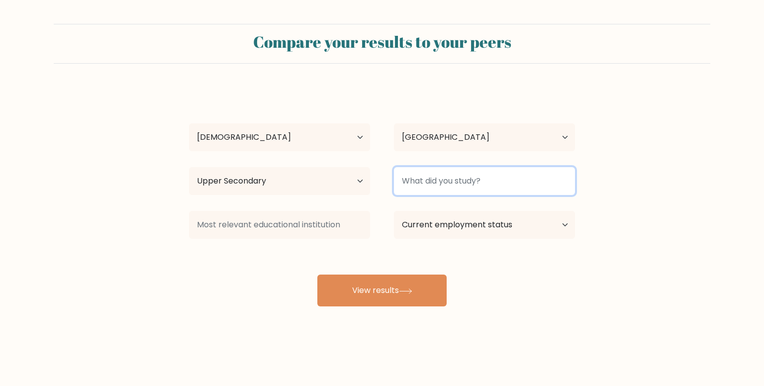
click at [445, 180] on input at bounding box center [484, 181] width 181 height 28
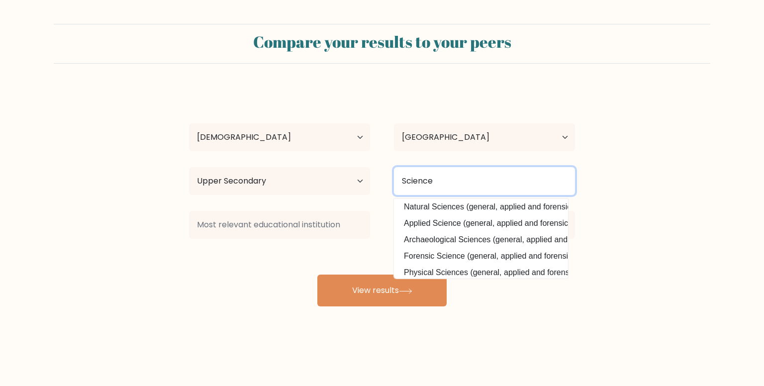
scroll to position [97, 0]
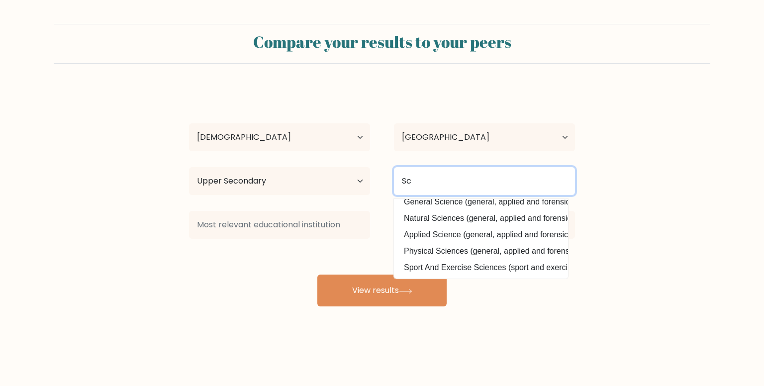
type input "S"
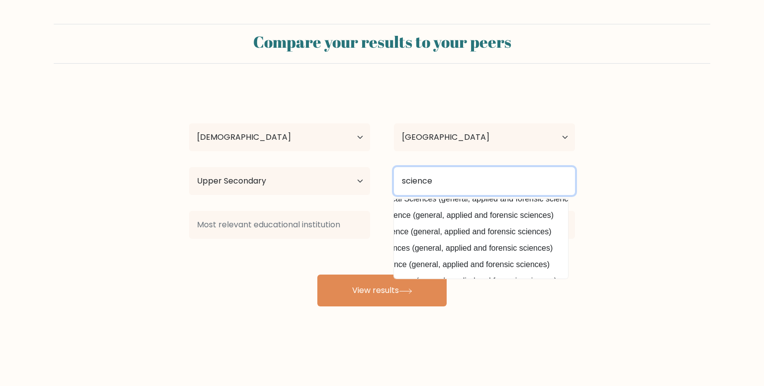
scroll to position [60, 0]
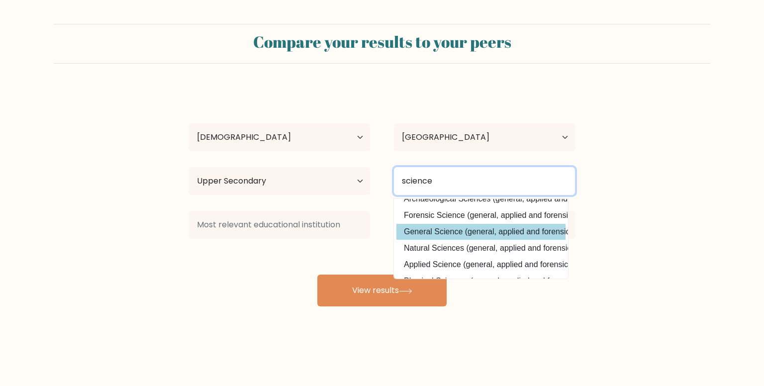
type input "science"
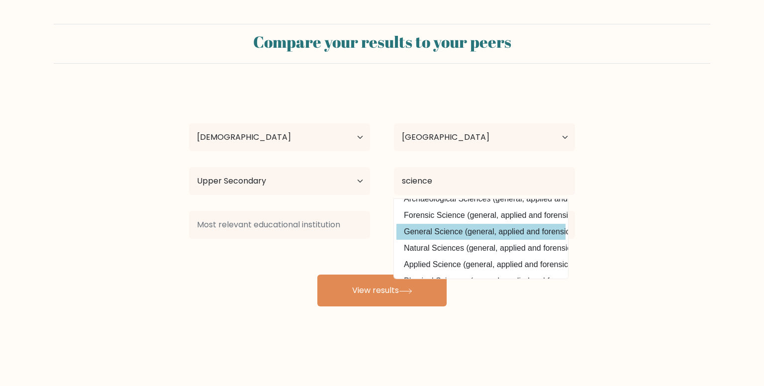
click at [436, 233] on div "Istiak Ahmed Age Under 18 years old 18-24 years old 25-34 years old 35-44 years…" at bounding box center [382, 197] width 398 height 219
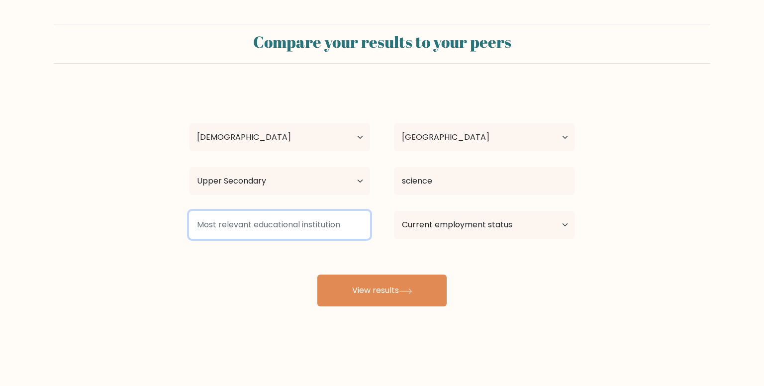
click at [320, 225] on input at bounding box center [279, 225] width 181 height 28
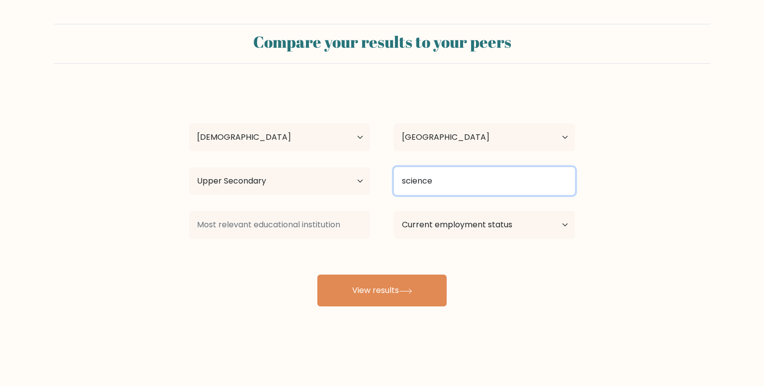
click at [429, 189] on input "science" at bounding box center [484, 181] width 181 height 28
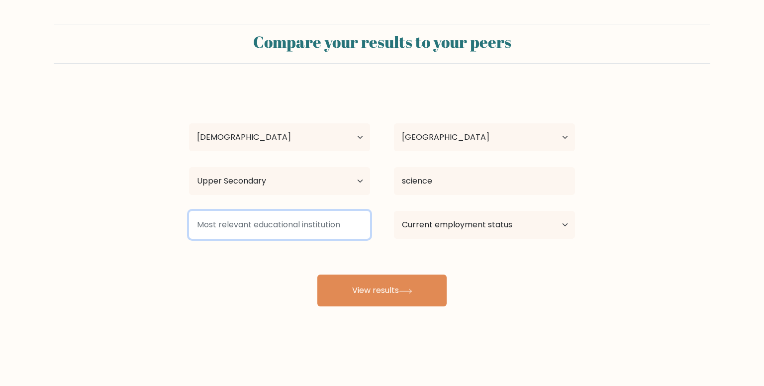
click at [277, 215] on input at bounding box center [279, 225] width 181 height 28
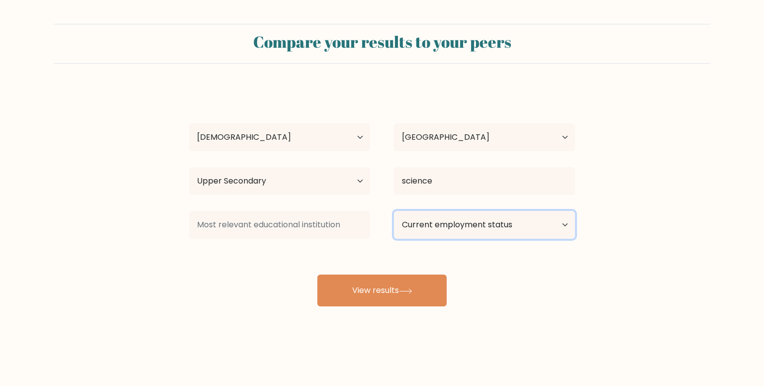
click at [423, 227] on select "Current employment status Employed Student Retired Other / prefer not to answer" at bounding box center [484, 225] width 181 height 28
select select "student"
click at [394, 211] on select "Current employment status Employed Student Retired Other / prefer not to answer" at bounding box center [484, 225] width 181 height 28
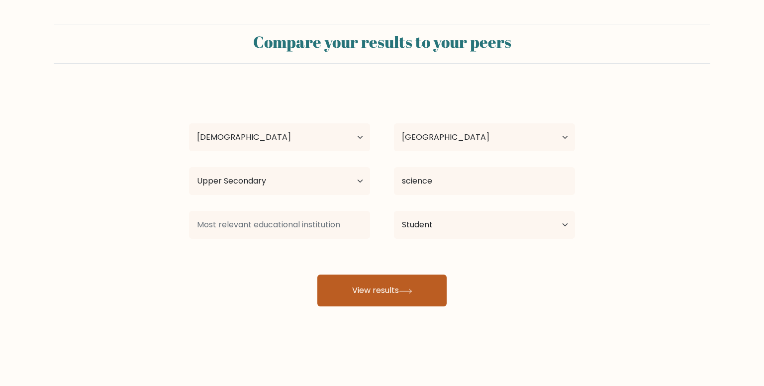
click at [399, 293] on button "View results" at bounding box center [381, 291] width 129 height 32
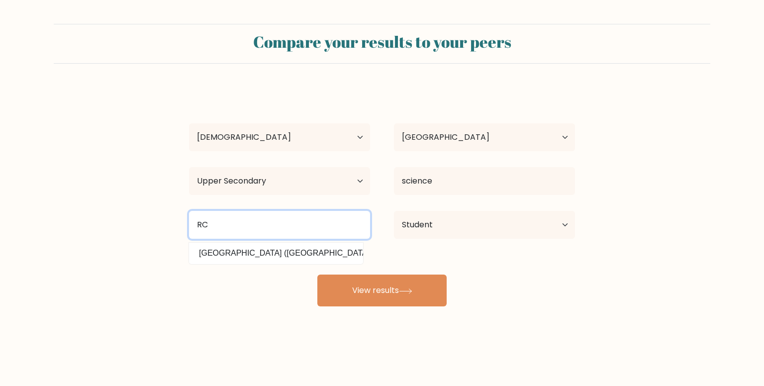
type input "R"
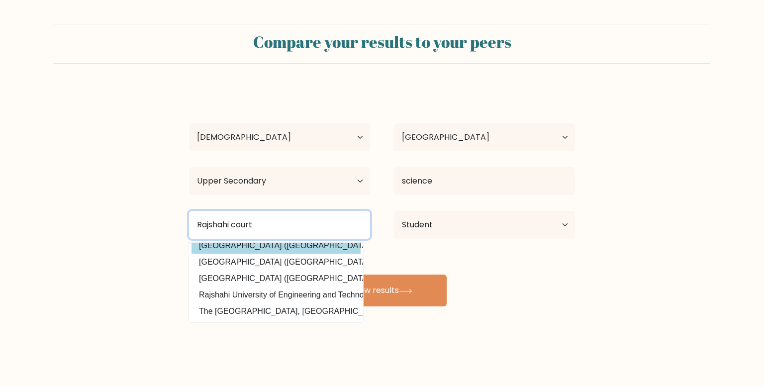
scroll to position [0, 0]
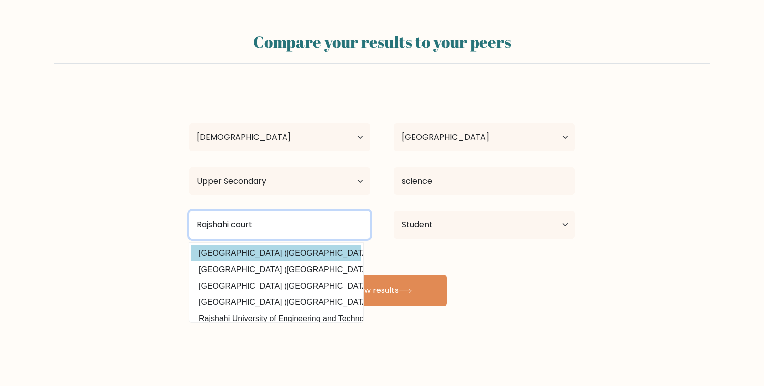
type input "Rajshahi court"
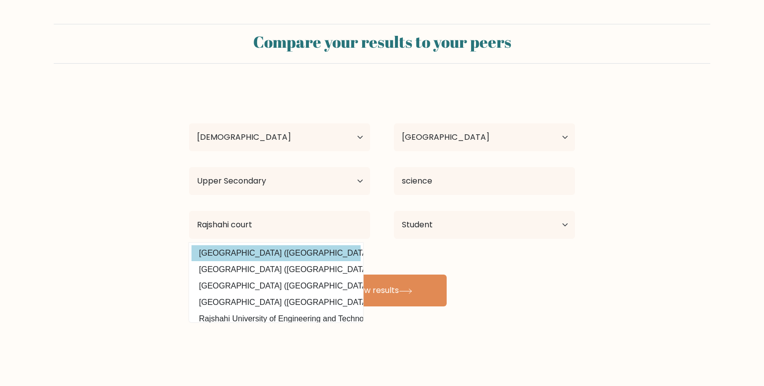
click at [267, 246] on div "Istiak Ahmed Age Under 18 years old 18-24 years old 25-34 years old 35-44 years…" at bounding box center [382, 197] width 398 height 219
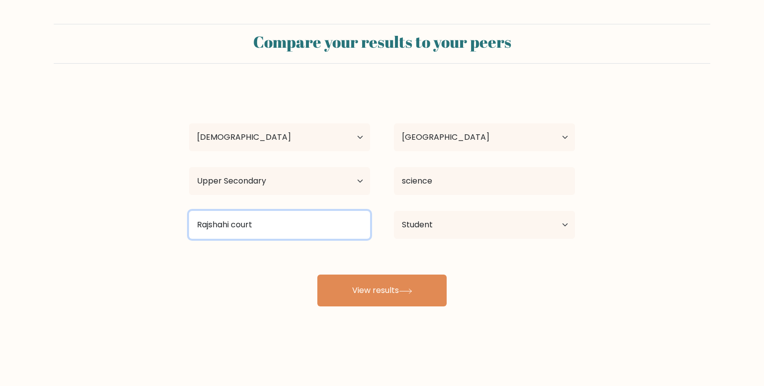
click at [292, 235] on input "Rajshahi court" at bounding box center [279, 225] width 181 height 28
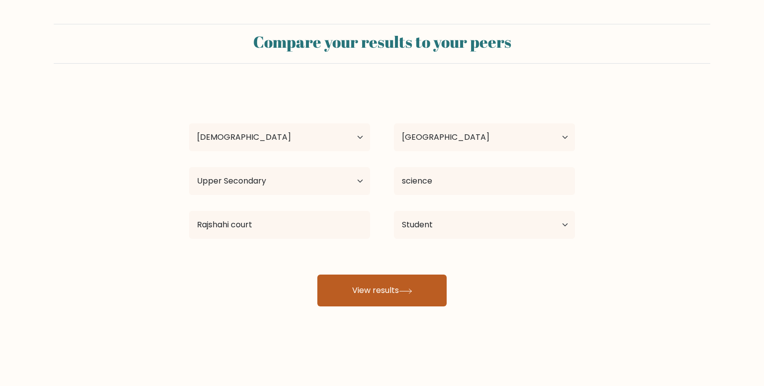
click at [374, 285] on button "View results" at bounding box center [381, 291] width 129 height 32
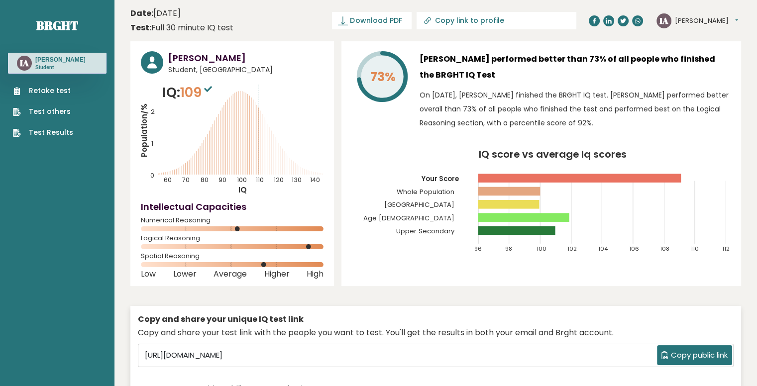
drag, startPoint x: 233, startPoint y: 229, endPoint x: 279, endPoint y: 229, distance: 45.8
click at [279, 229] on rect at bounding box center [232, 228] width 183 height 5
drag, startPoint x: 279, startPoint y: 229, endPoint x: 265, endPoint y: 220, distance: 16.1
click at [265, 220] on div "Numerical Reasoning" at bounding box center [232, 226] width 183 height 16
click at [265, 220] on span "Numerical Reasoning" at bounding box center [232, 220] width 183 height 4
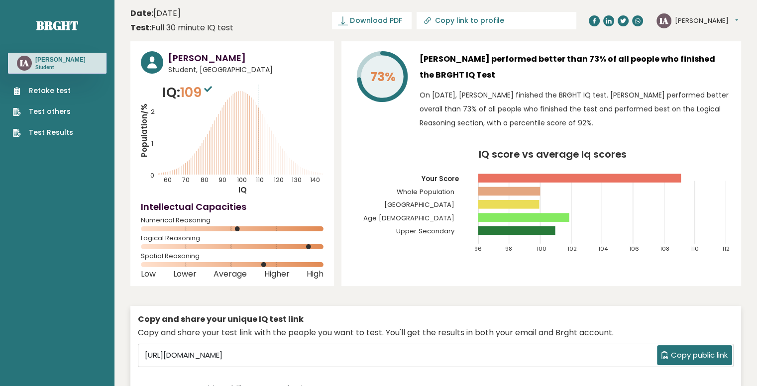
drag, startPoint x: 308, startPoint y: 248, endPoint x: 335, endPoint y: 245, distance: 27.0
click at [335, 245] on div "Istiak Ahmed Student, Bangladesh IQ: 109 Population/% IQ 0 1 2 60 70 80 90 100 …" at bounding box center [435, 225] width 610 height 368
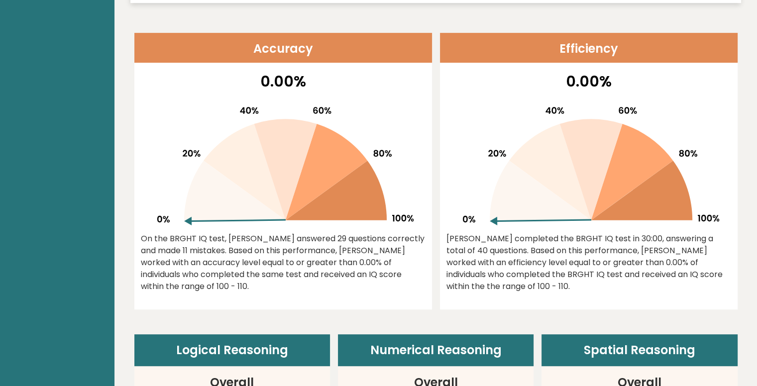
scroll to position [400, 0]
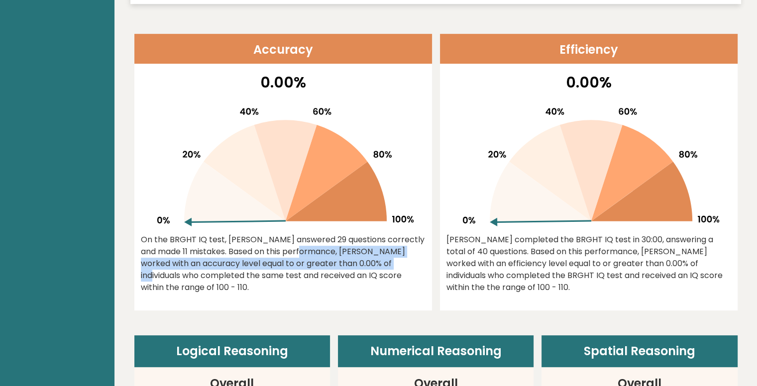
drag, startPoint x: 240, startPoint y: 251, endPoint x: 324, endPoint y: 260, distance: 84.1
click at [324, 260] on div "On the BRGHT IQ test, Istiak Ahmed answered 29 questions correctly and made 11 …" at bounding box center [283, 264] width 285 height 60
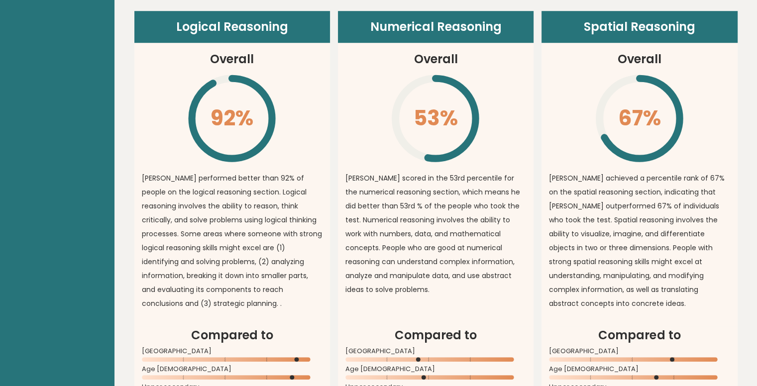
scroll to position [726, 0]
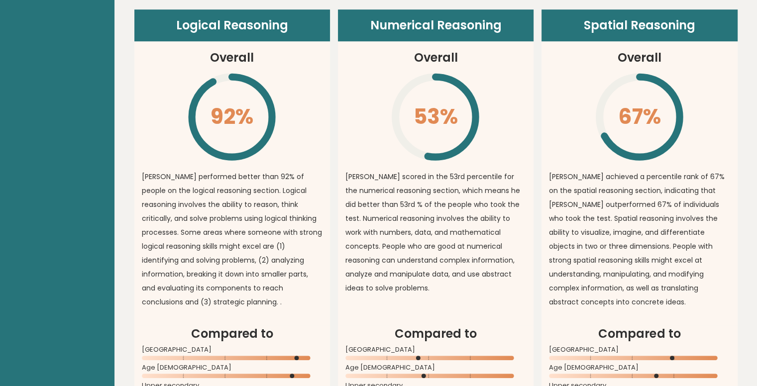
click at [326, 243] on article "Logical Reasoning Overall 92% \ Istiak performed better than 92% of people on t…" at bounding box center [232, 166] width 196 height 315
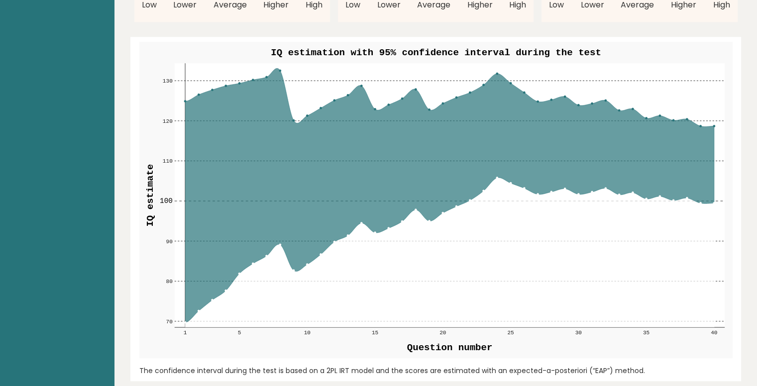
scroll to position [1108, 0]
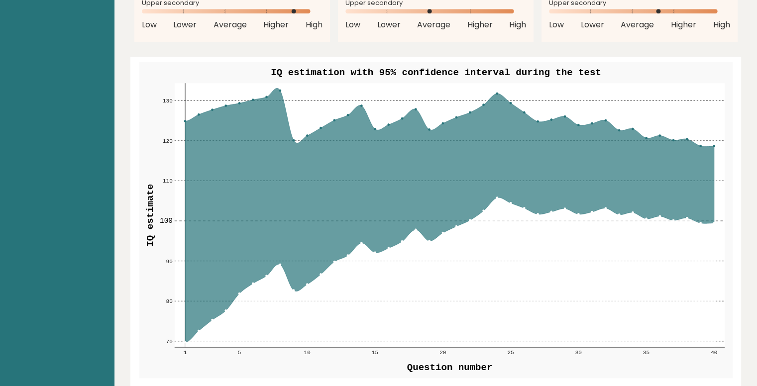
drag, startPoint x: 326, startPoint y: 243, endPoint x: 353, endPoint y: 234, distance: 28.5
click at [353, 234] on icon at bounding box center [449, 215] width 529 height 254
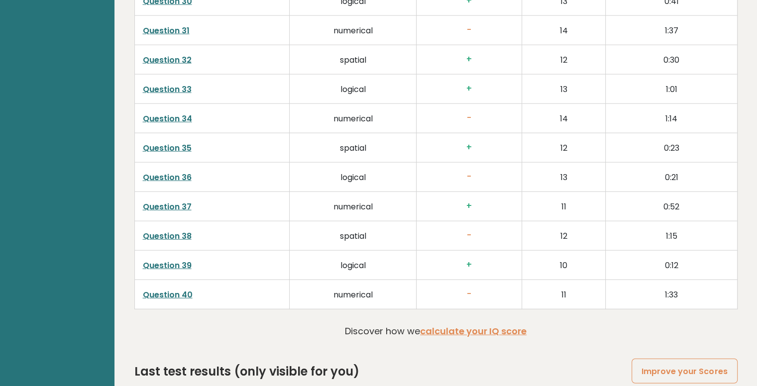
scroll to position [2462, 0]
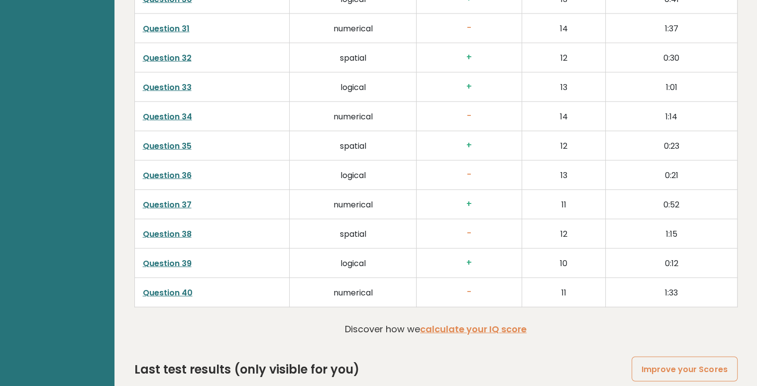
click at [354, 248] on td "logical" at bounding box center [353, 262] width 127 height 29
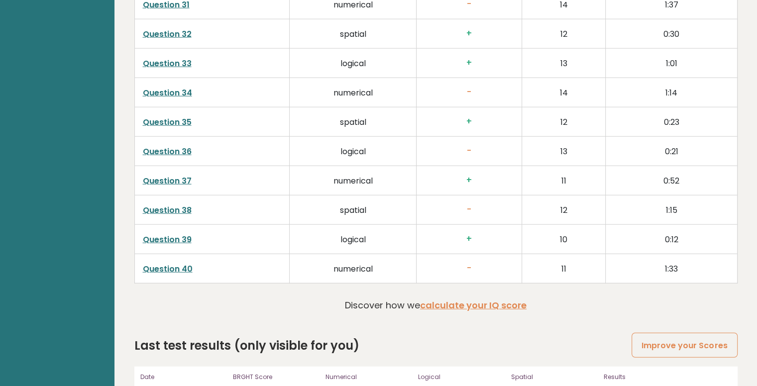
scroll to position [2518, 0]
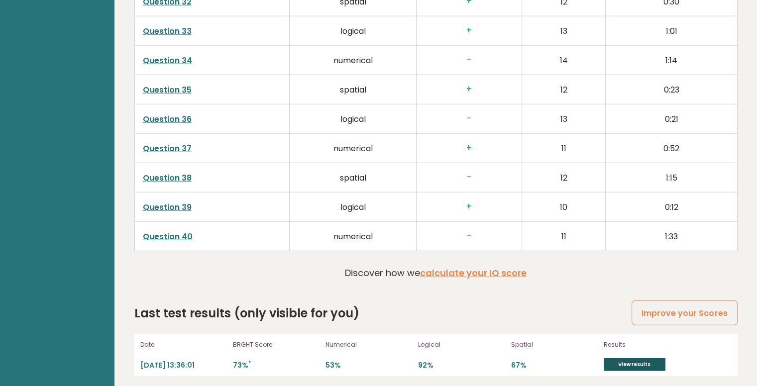
click at [631, 365] on link "View results" at bounding box center [634, 364] width 62 height 13
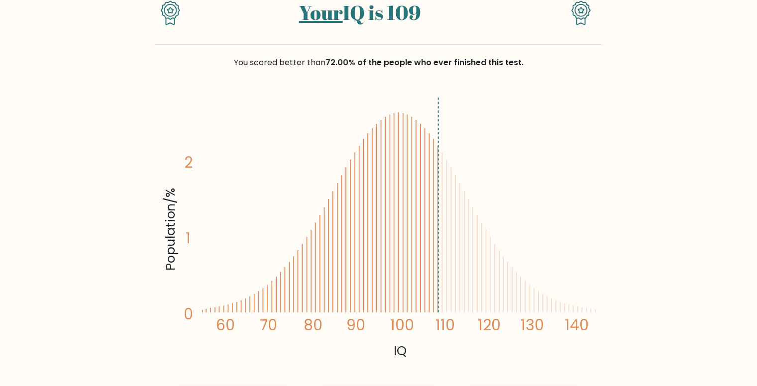
scroll to position [103, 0]
drag, startPoint x: 439, startPoint y: 206, endPoint x: 577, endPoint y: 330, distance: 186.0
click at [577, 330] on icon "Population/% IQ 0 1 2 60 70 80 90 100 110 120 130 140" at bounding box center [379, 226] width 436 height 269
click at [577, 330] on tspan "140" at bounding box center [577, 324] width 24 height 20
drag, startPoint x: 594, startPoint y: 316, endPoint x: 584, endPoint y: 301, distance: 17.8
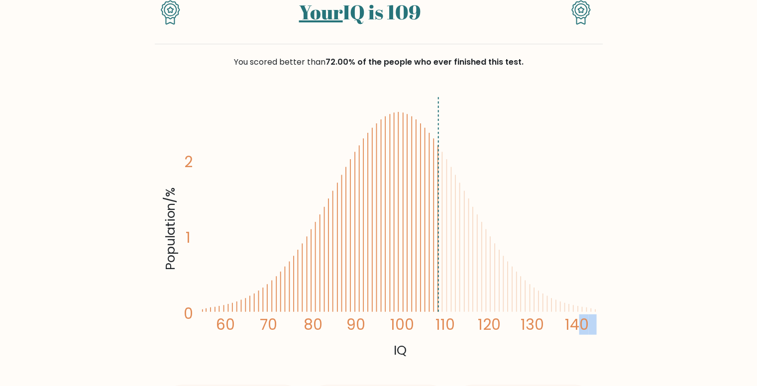
click at [584, 301] on icon "Population/% IQ 0 1 2 60 70 80 90 100 110 120 130 140" at bounding box center [379, 226] width 436 height 269
drag, startPoint x: 588, startPoint y: 306, endPoint x: 629, endPoint y: 305, distance: 40.8
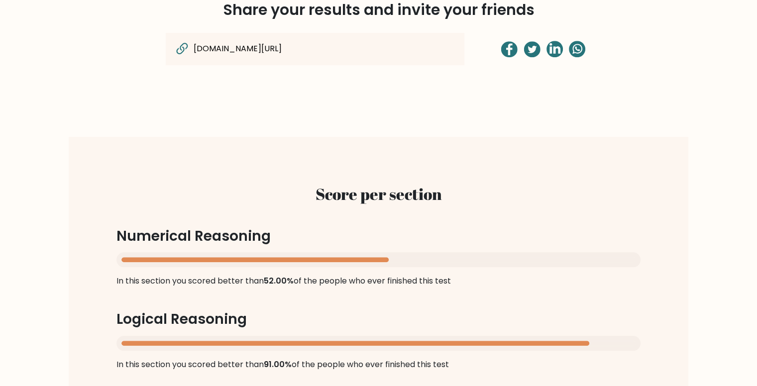
scroll to position [808, 0]
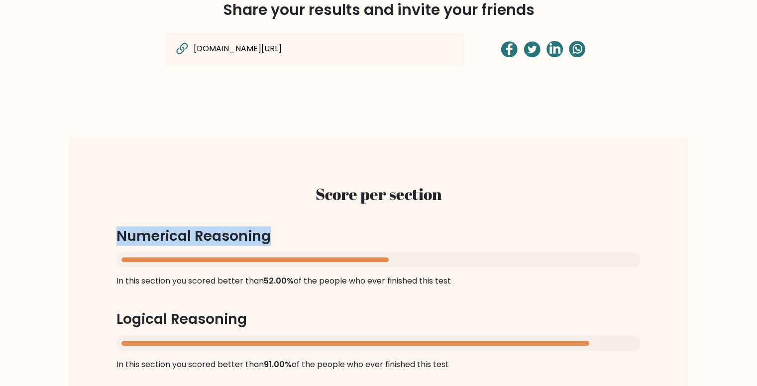
drag, startPoint x: 117, startPoint y: 234, endPoint x: 295, endPoint y: 229, distance: 177.7
click at [295, 229] on h3 "Numerical Reasoning" at bounding box center [378, 236] width 524 height 17
copy h3 "Numerical Reasoning"
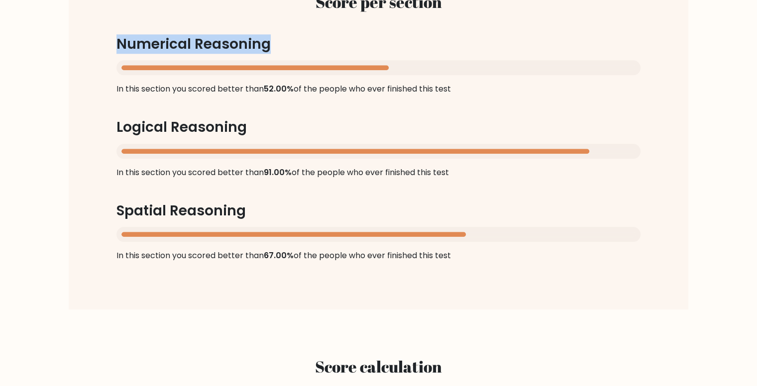
scroll to position [1008, 0]
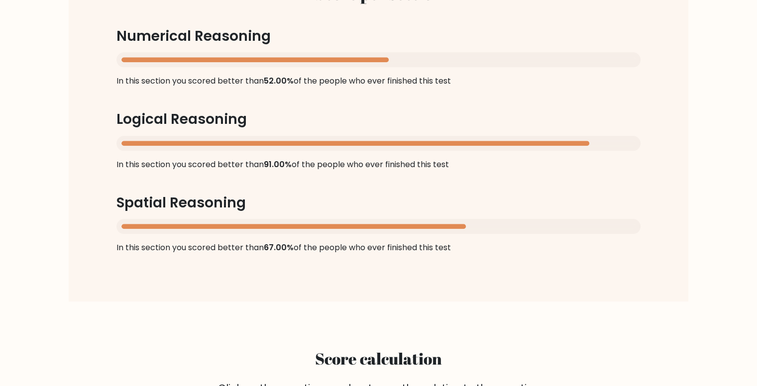
click at [195, 203] on h3 "Spatial Reasoning" at bounding box center [378, 203] width 524 height 17
copy div "Spatial Reasoning"
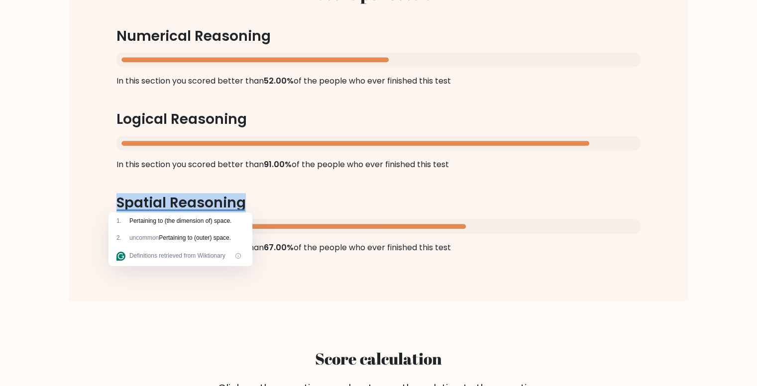
click at [253, 180] on div "Score per section Numerical Reasoning In this section you scored better than 52…" at bounding box center [379, 119] width 572 height 317
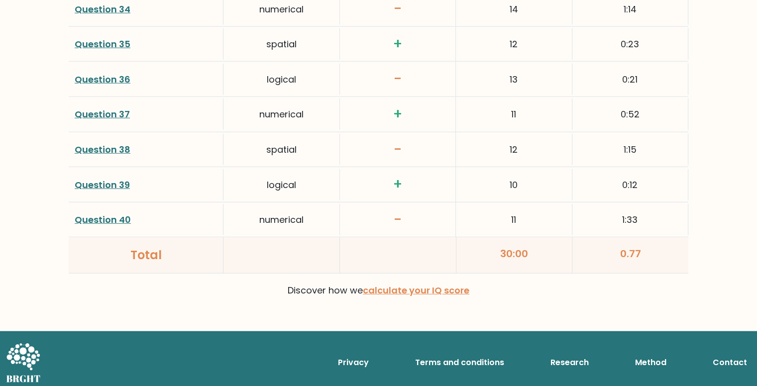
scroll to position [2609, 0]
click at [388, 284] on link "calculate your IQ score" at bounding box center [416, 290] width 106 height 12
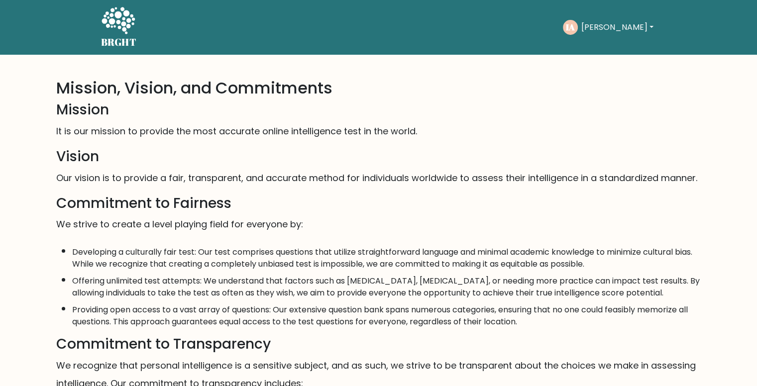
click at [603, 30] on button "[PERSON_NAME]" at bounding box center [617, 27] width 78 height 13
click at [605, 61] on link "Profile" at bounding box center [602, 64] width 79 height 16
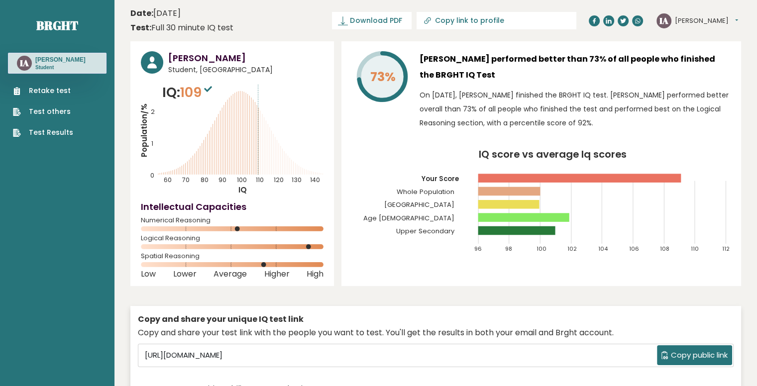
click at [685, 19] on button "[PERSON_NAME]" at bounding box center [706, 21] width 63 height 10
click at [693, 36] on link "Dashboard" at bounding box center [700, 36] width 51 height 13
